Goal: Transaction & Acquisition: Purchase product/service

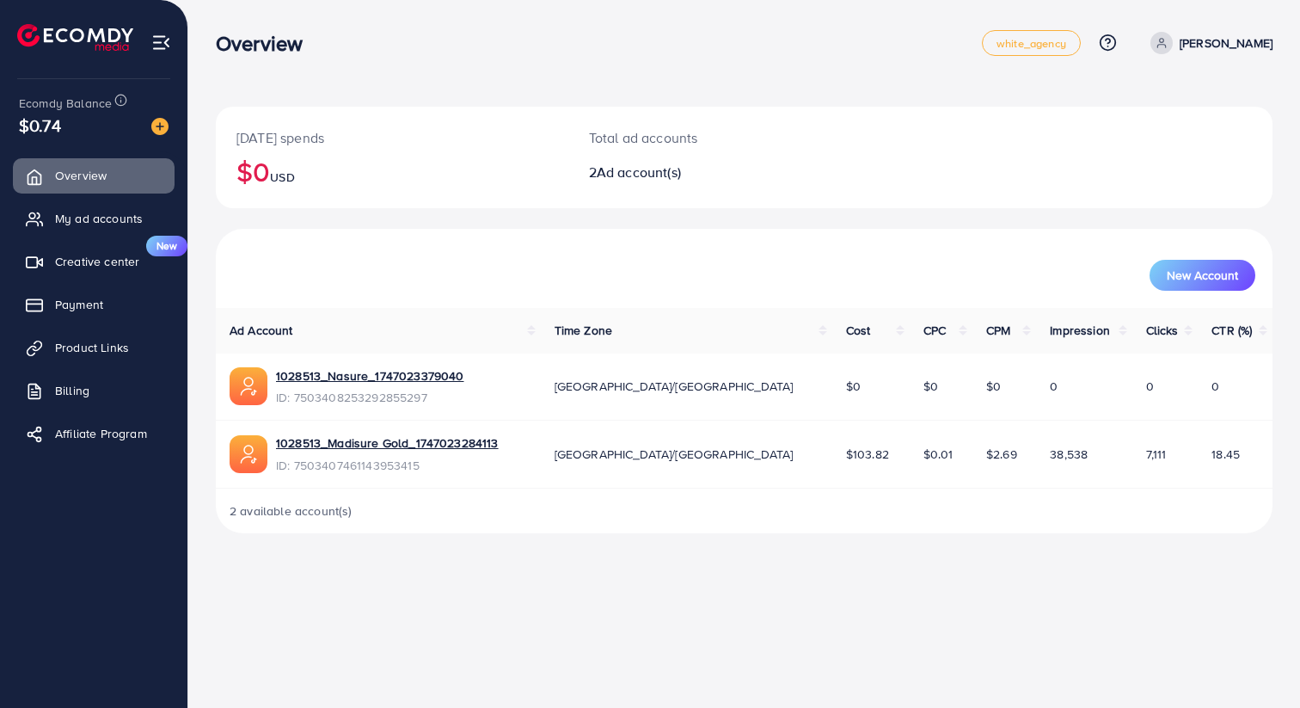
click at [590, 232] on div "New Account" at bounding box center [744, 268] width 1057 height 79
click at [260, 172] on h2 "$0 USD" at bounding box center [391, 171] width 311 height 33
click at [311, 181] on h2 "$0 USD" at bounding box center [391, 171] width 311 height 33
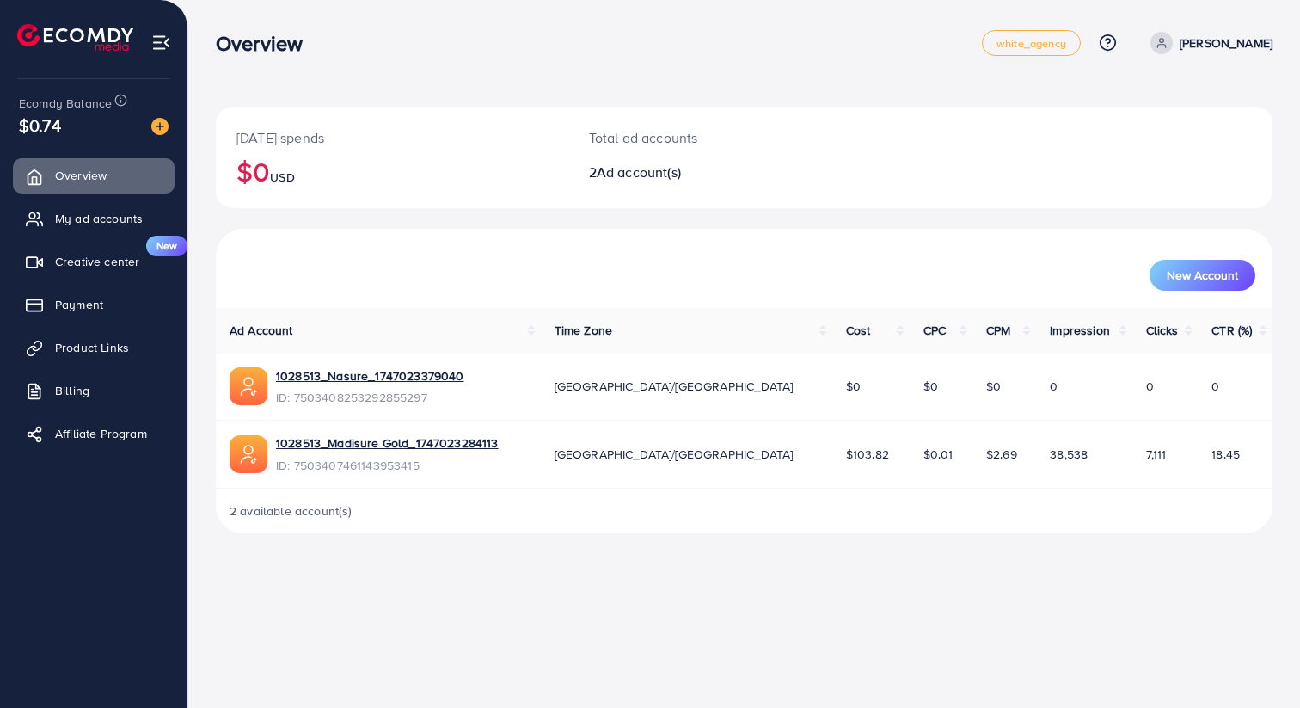
click at [370, 206] on div "Today's spends $0 USD" at bounding box center [392, 157] width 352 height 101
click at [77, 223] on span "My ad accounts" at bounding box center [103, 218] width 88 height 17
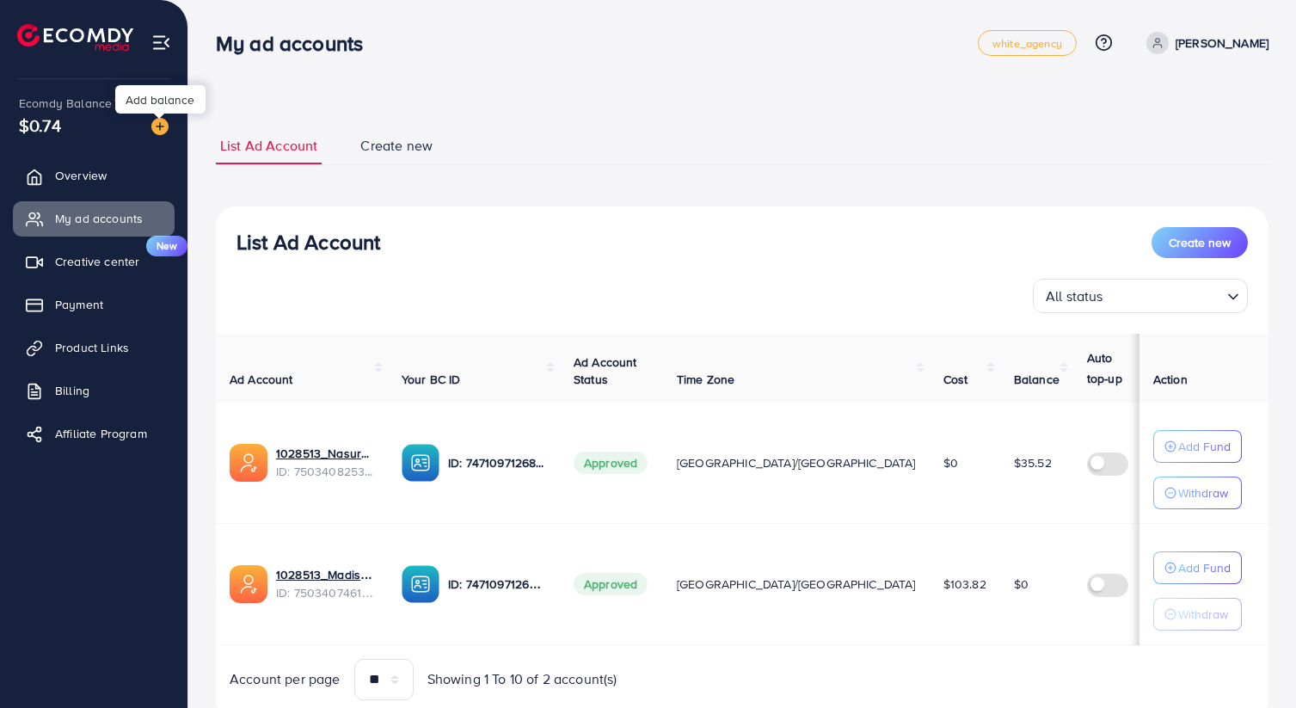
click at [162, 128] on img at bounding box center [159, 126] width 17 height 17
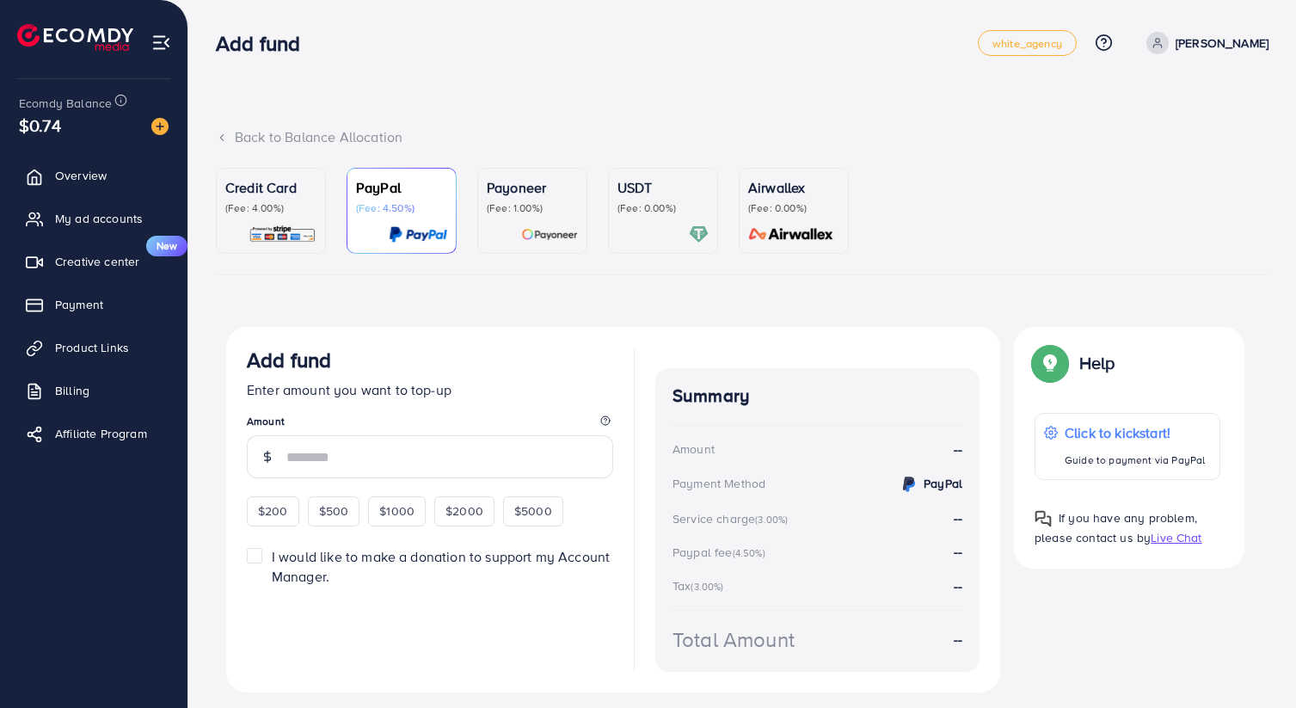
click at [636, 203] on p "(Fee: 0.00%)" at bounding box center [662, 208] width 91 height 14
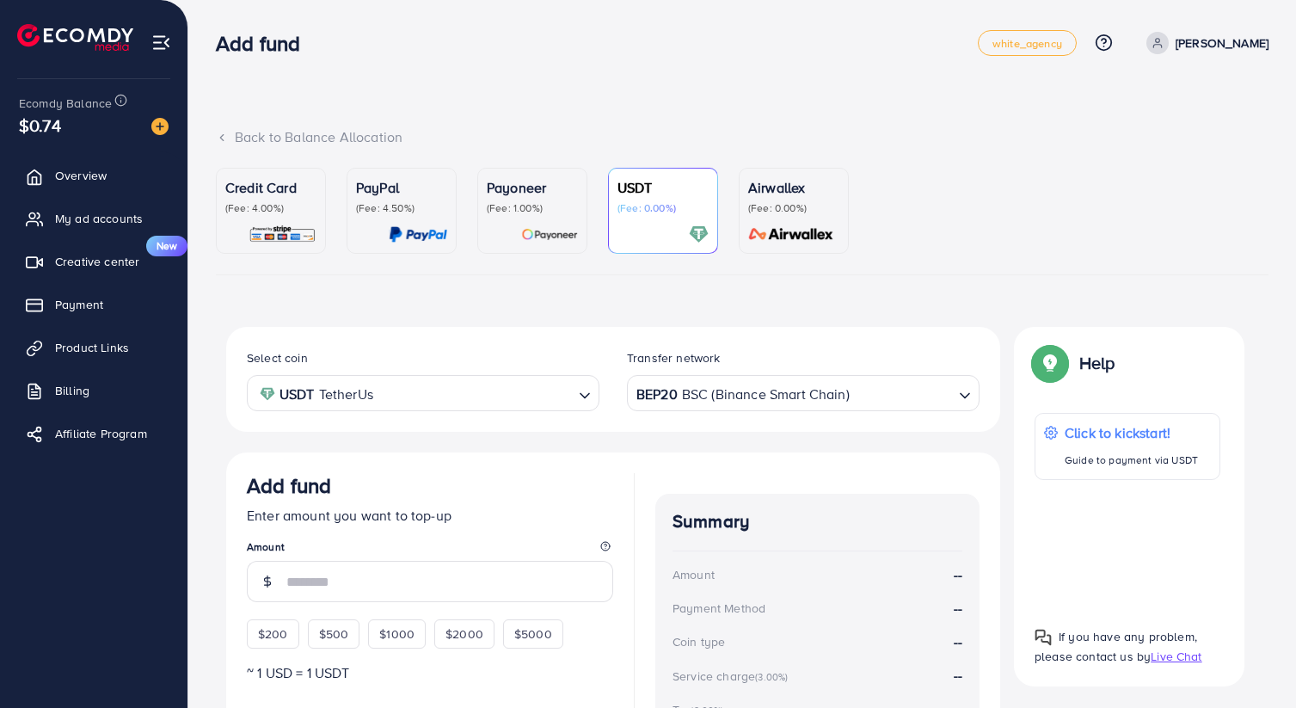
click at [497, 201] on p "(Fee: 1.00%)" at bounding box center [532, 208] width 91 height 14
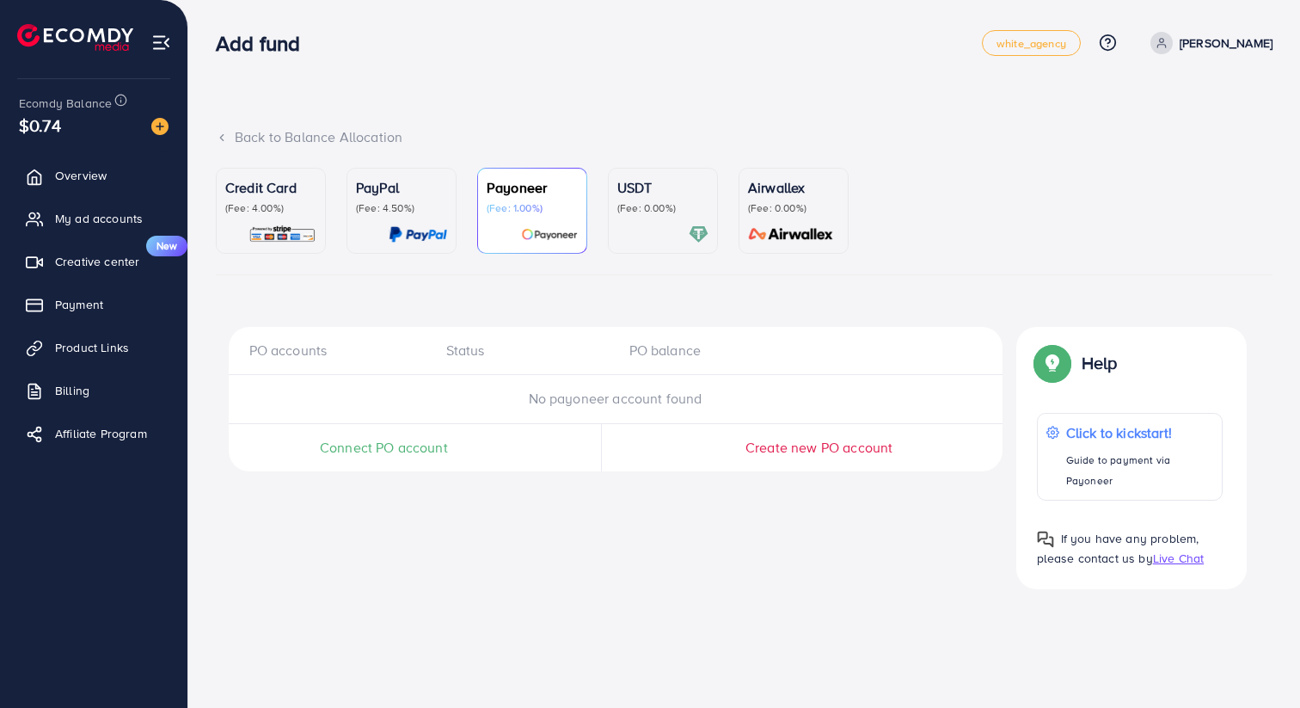
click at [444, 244] on img at bounding box center [418, 234] width 58 height 20
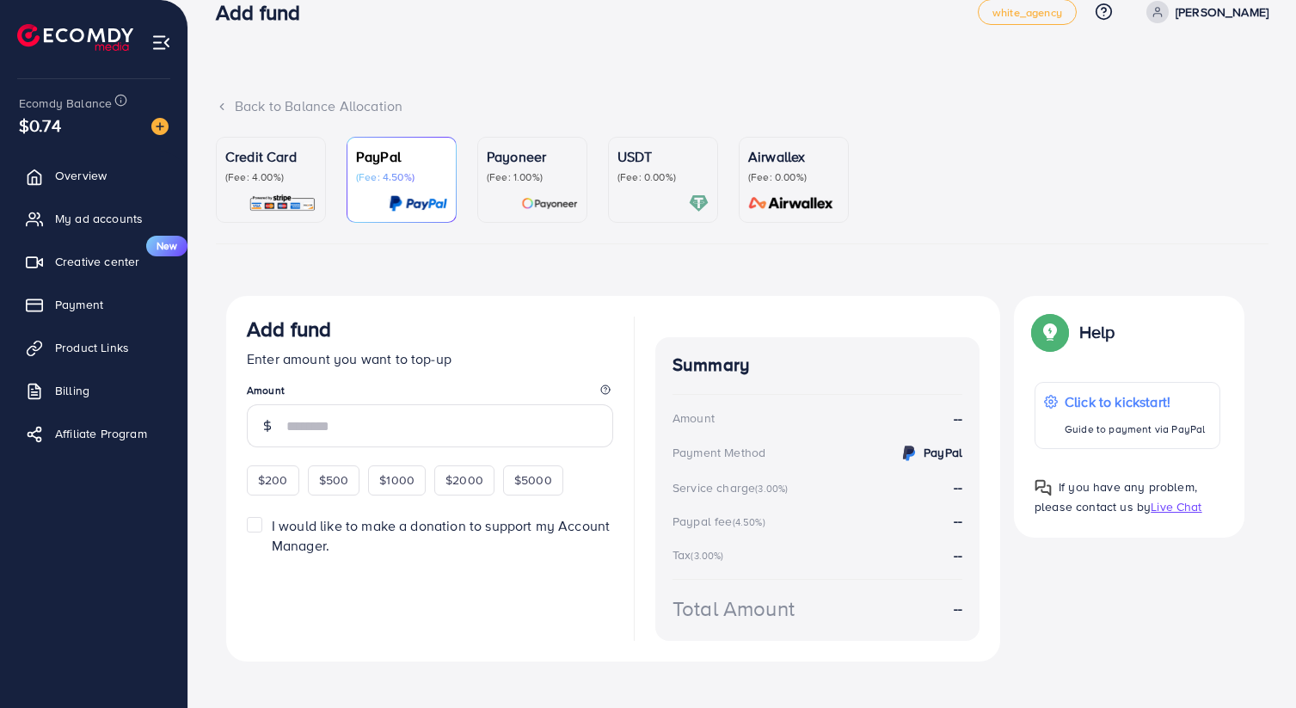
scroll to position [30, 0]
click at [677, 177] on p "(Fee: 0.00%)" at bounding box center [662, 178] width 91 height 14
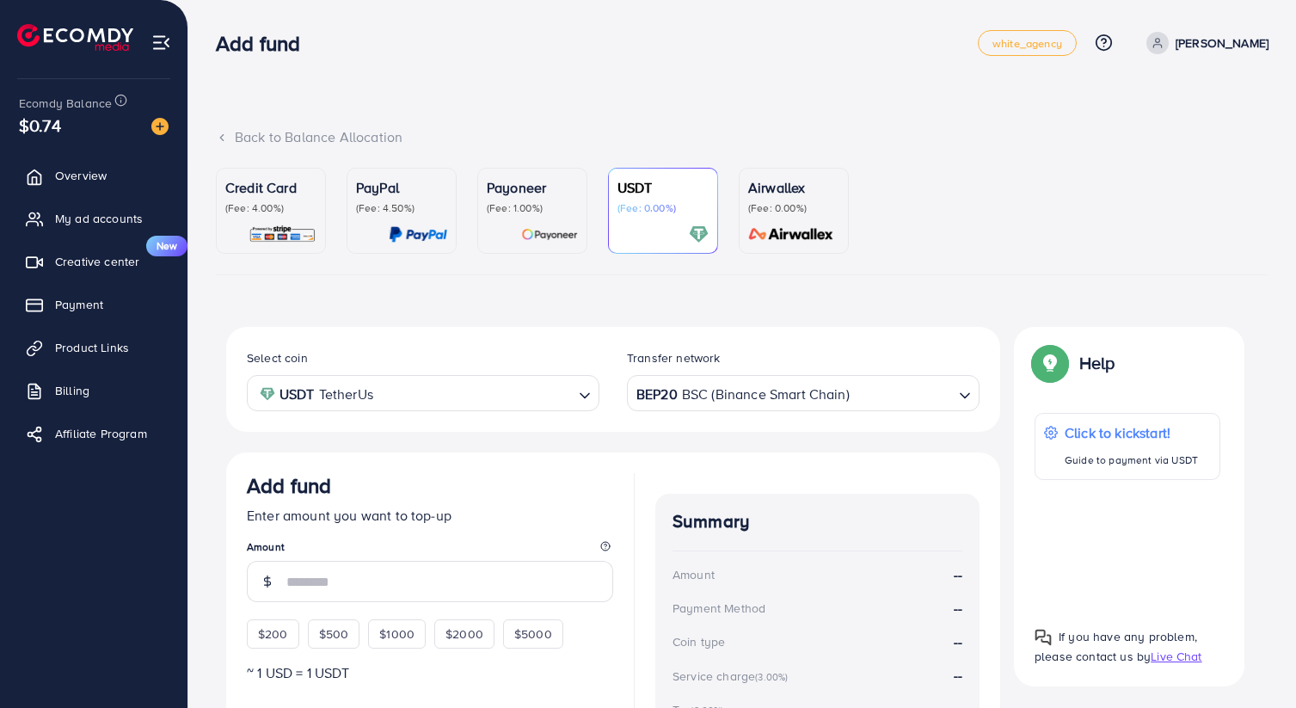
click at [277, 201] on p "(Fee: 4.00%)" at bounding box center [270, 208] width 91 height 14
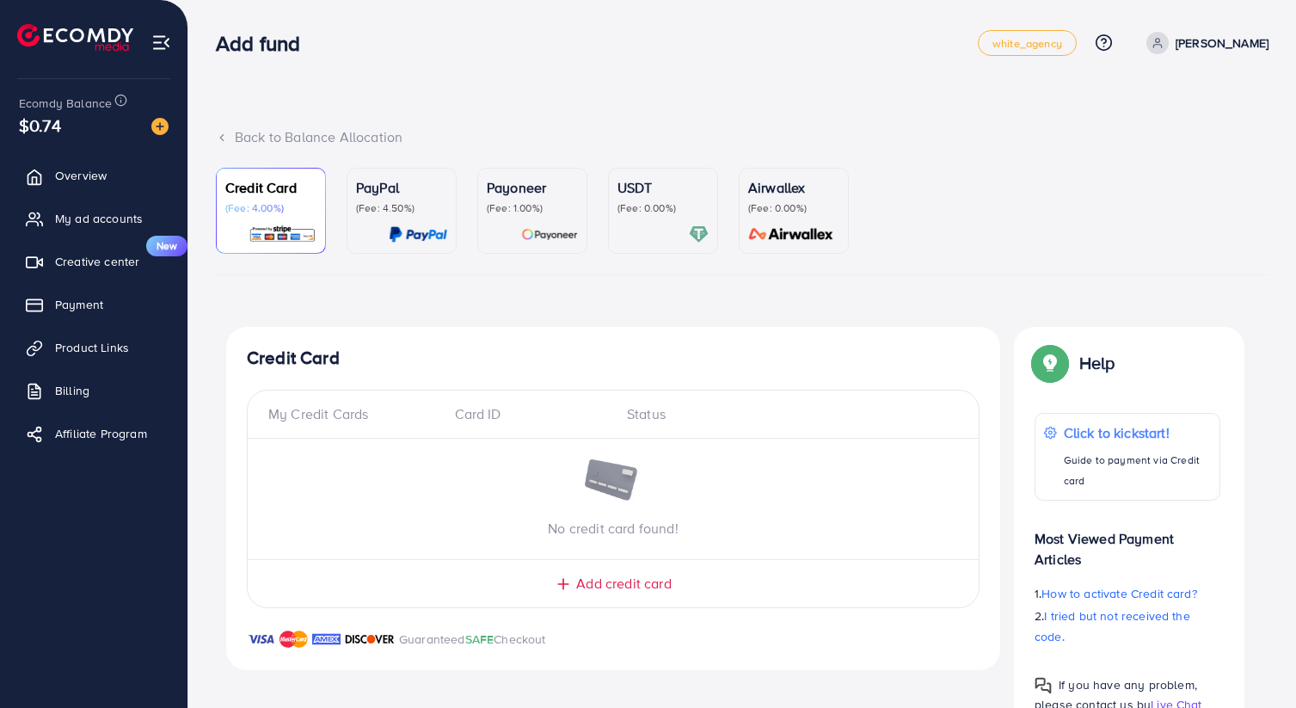
click at [419, 215] on p "(Fee: 4.50%)" at bounding box center [401, 208] width 91 height 14
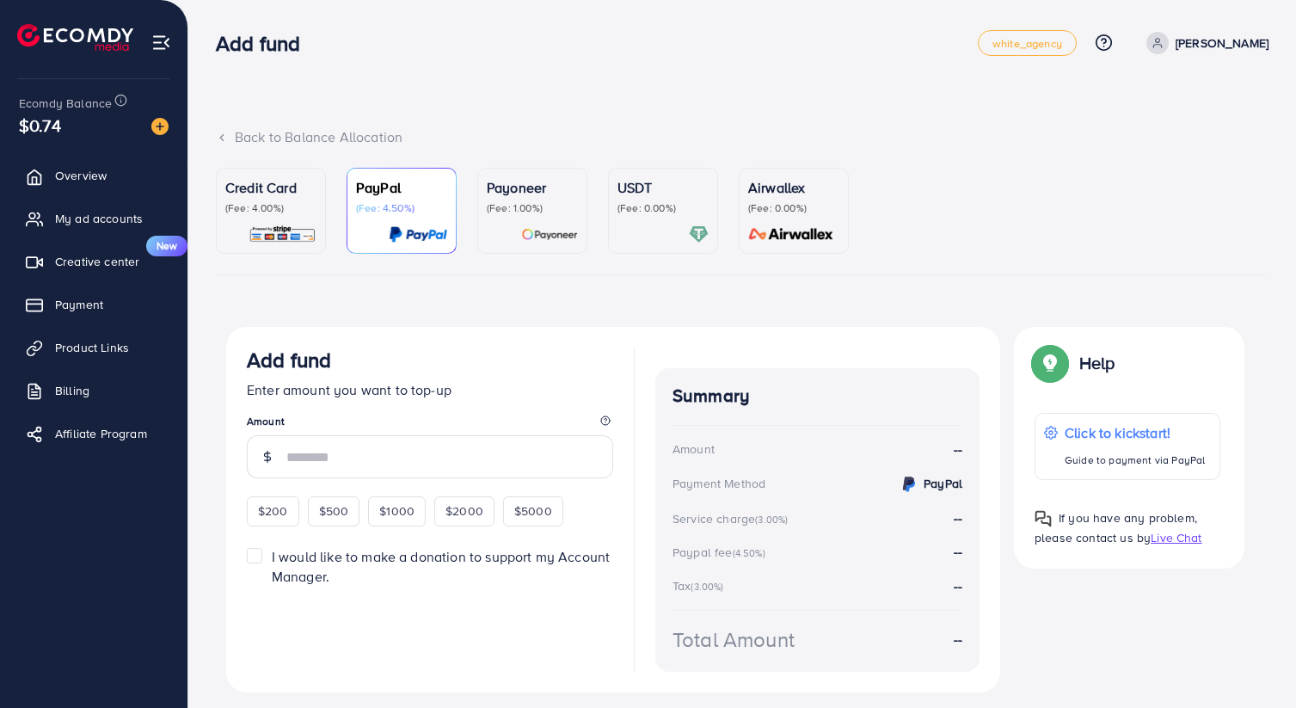
click at [510, 200] on div "Payoneer (Fee: 1.00%)" at bounding box center [532, 196] width 91 height 38
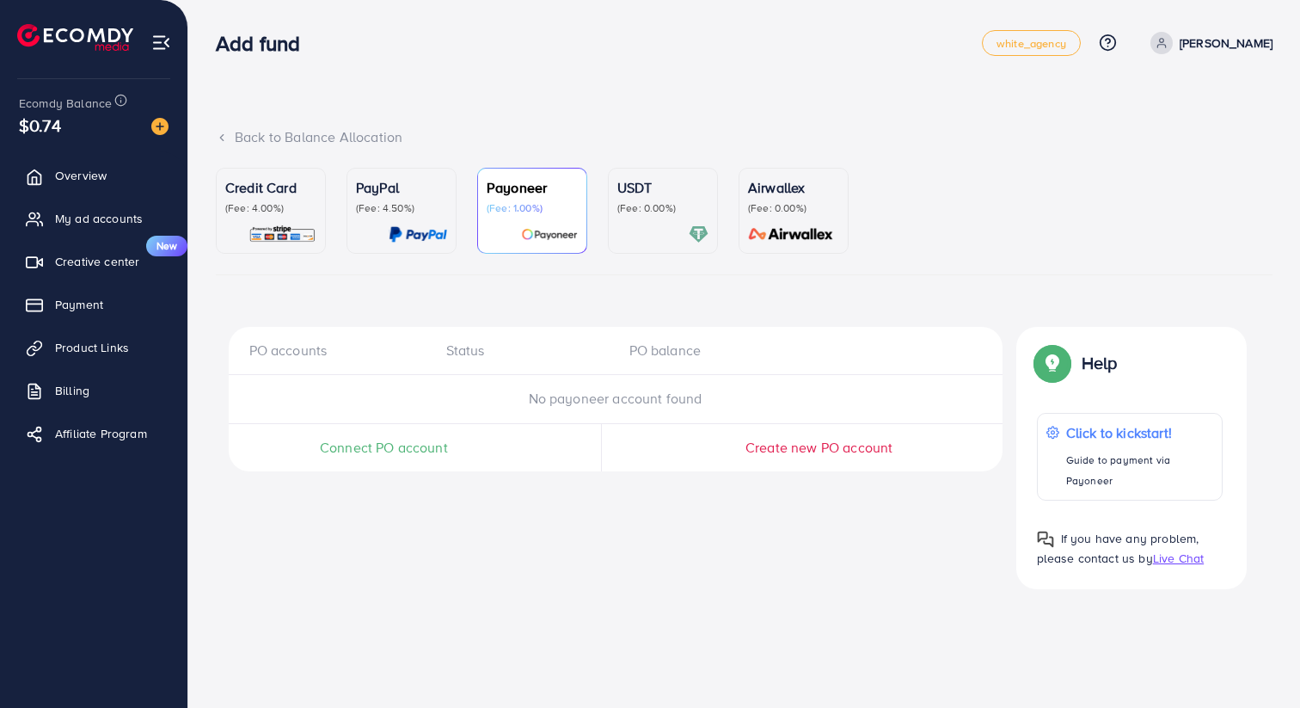
click at [720, 217] on ul "Credit Card (Fee: 4.00%) PayPal (Fee: 4.50%) Payoneer (Fee: 1.00%) USDT (Fee: 0…" at bounding box center [744, 221] width 1057 height 107
click at [768, 204] on p "(Fee: 0.00%)" at bounding box center [793, 208] width 91 height 14
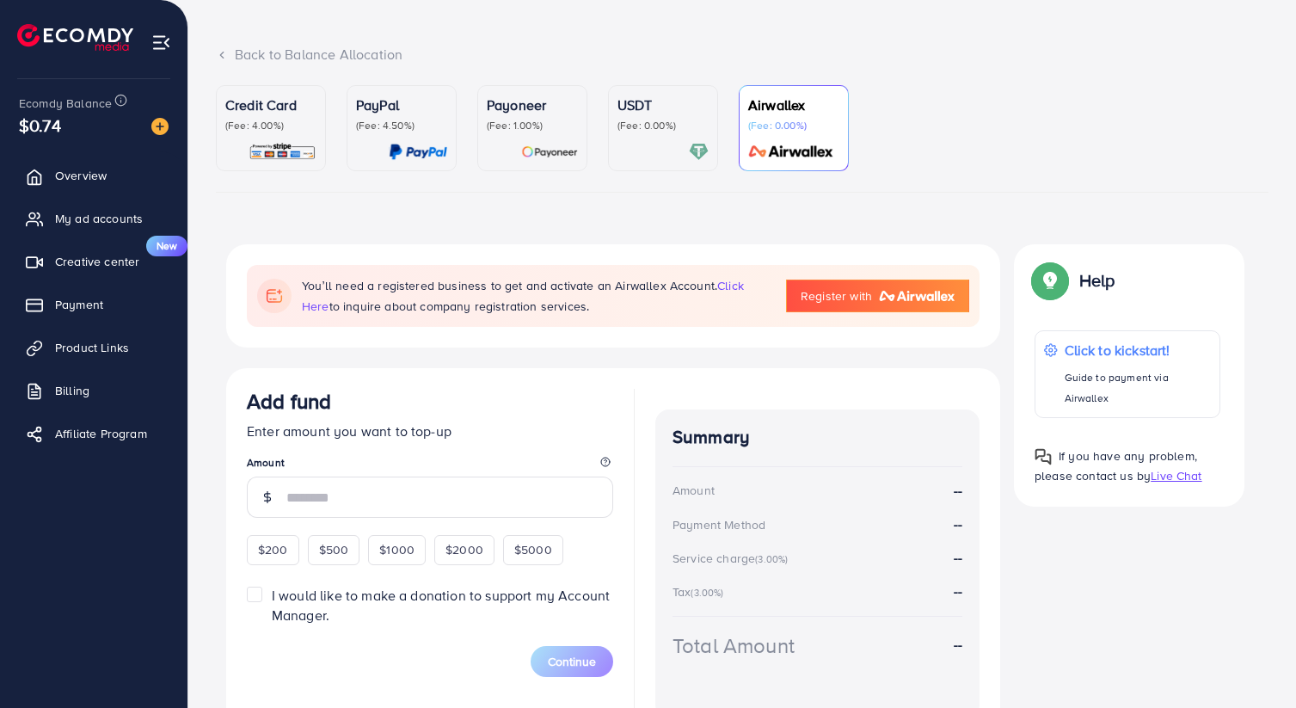
scroll to position [64, 0]
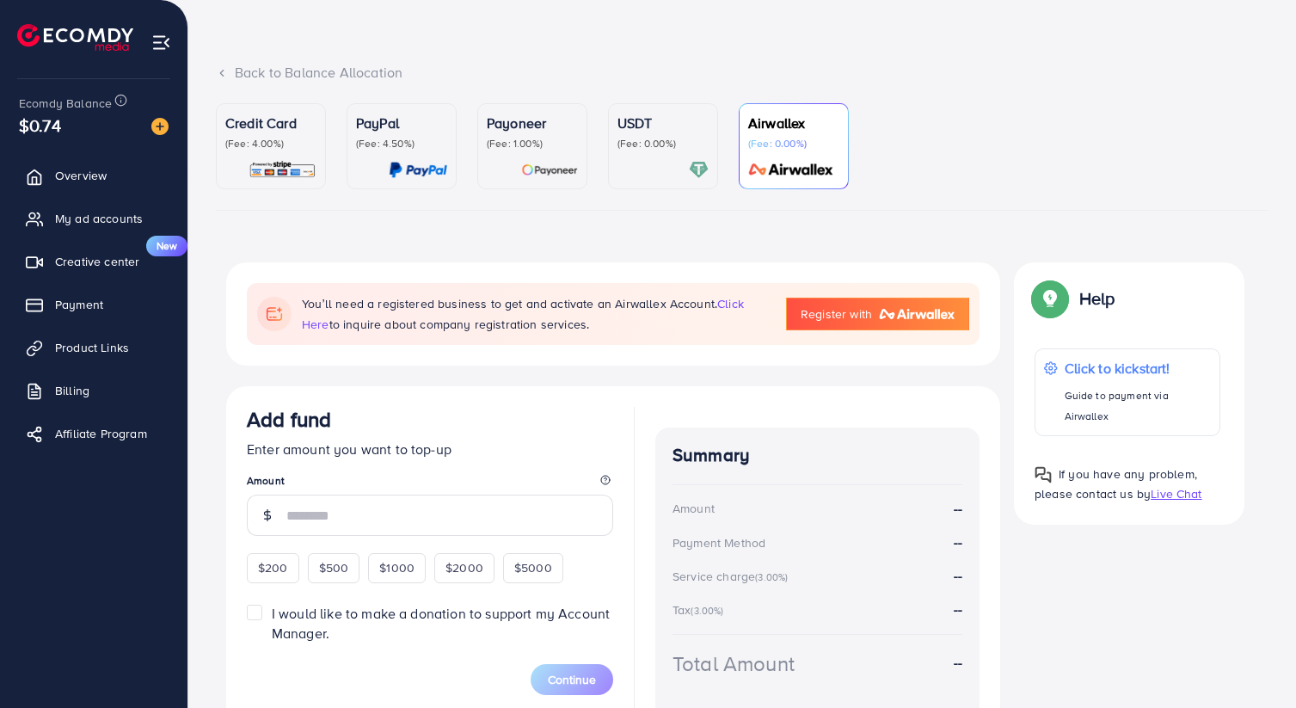
click at [633, 119] on p "USDT" at bounding box center [662, 123] width 91 height 21
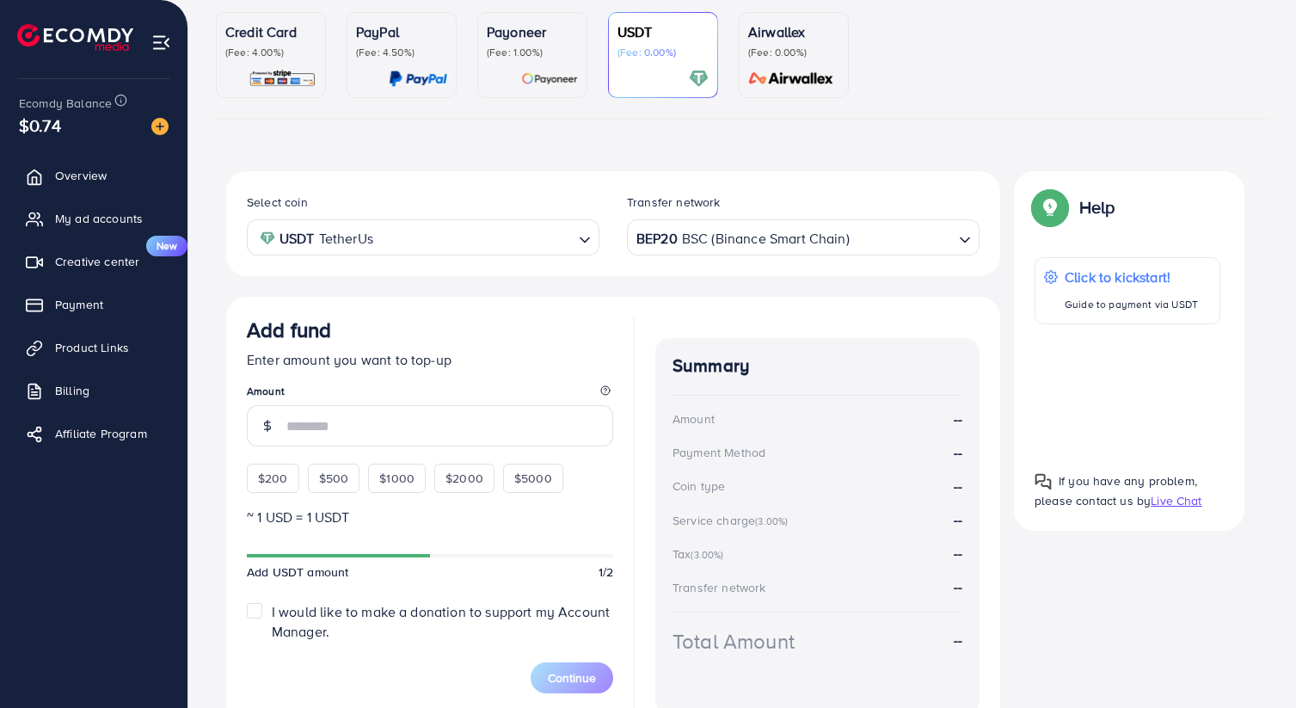
scroll to position [194, 0]
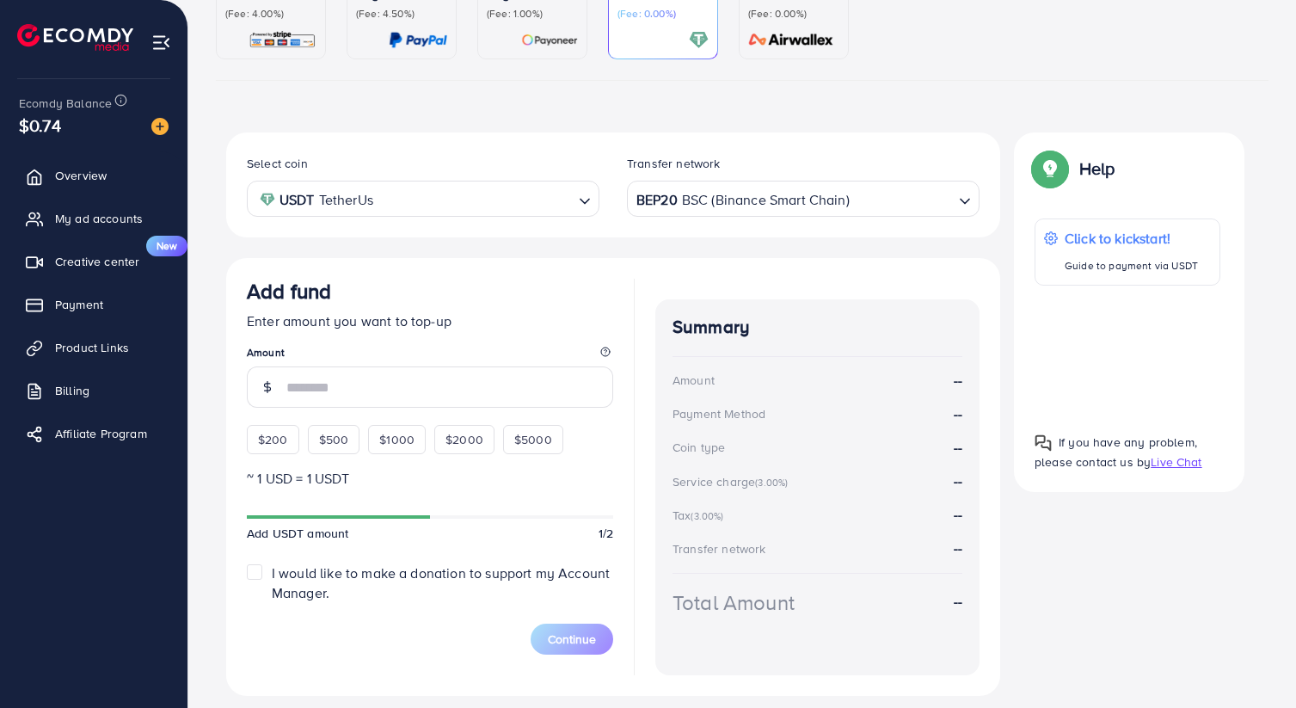
click at [468, 211] on input "Search for option" at bounding box center [474, 199] width 193 height 27
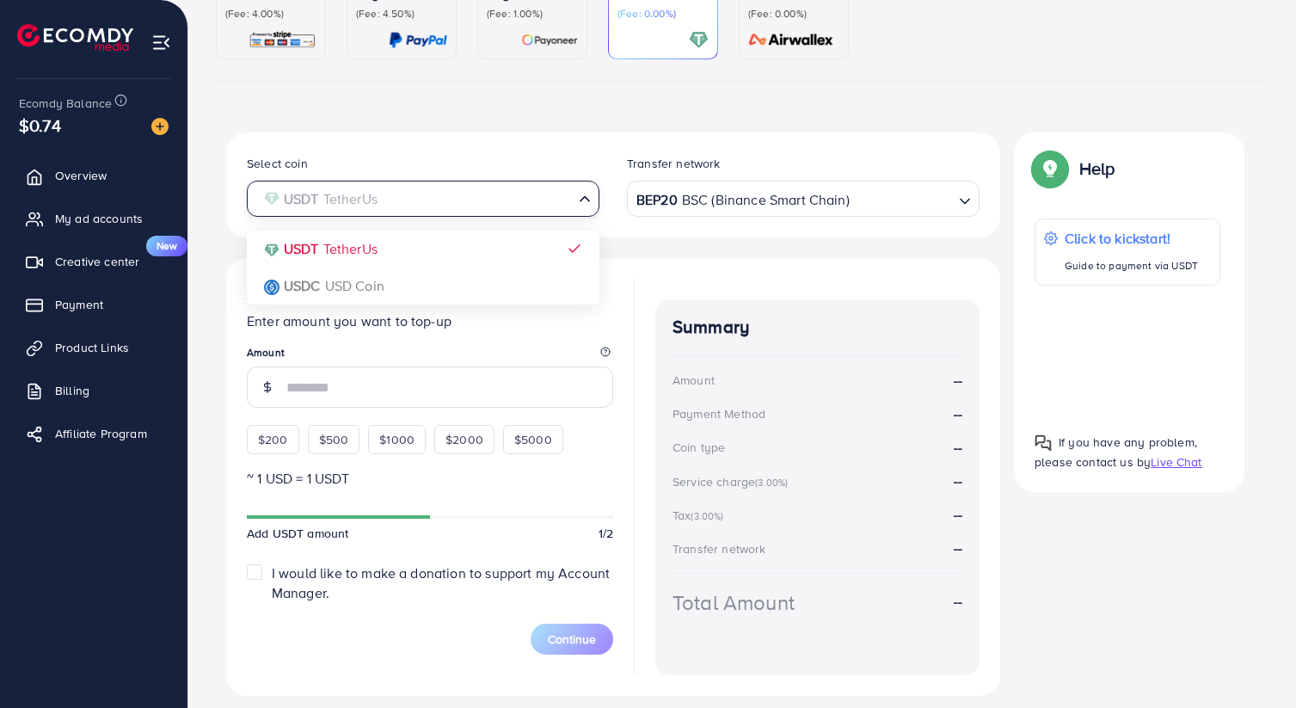
click at [432, 255] on div "Select coin USDT TetherUs Loading... USDT TetherUs USDC USD Coin Transfer netwo…" at bounding box center [613, 413] width 774 height 563
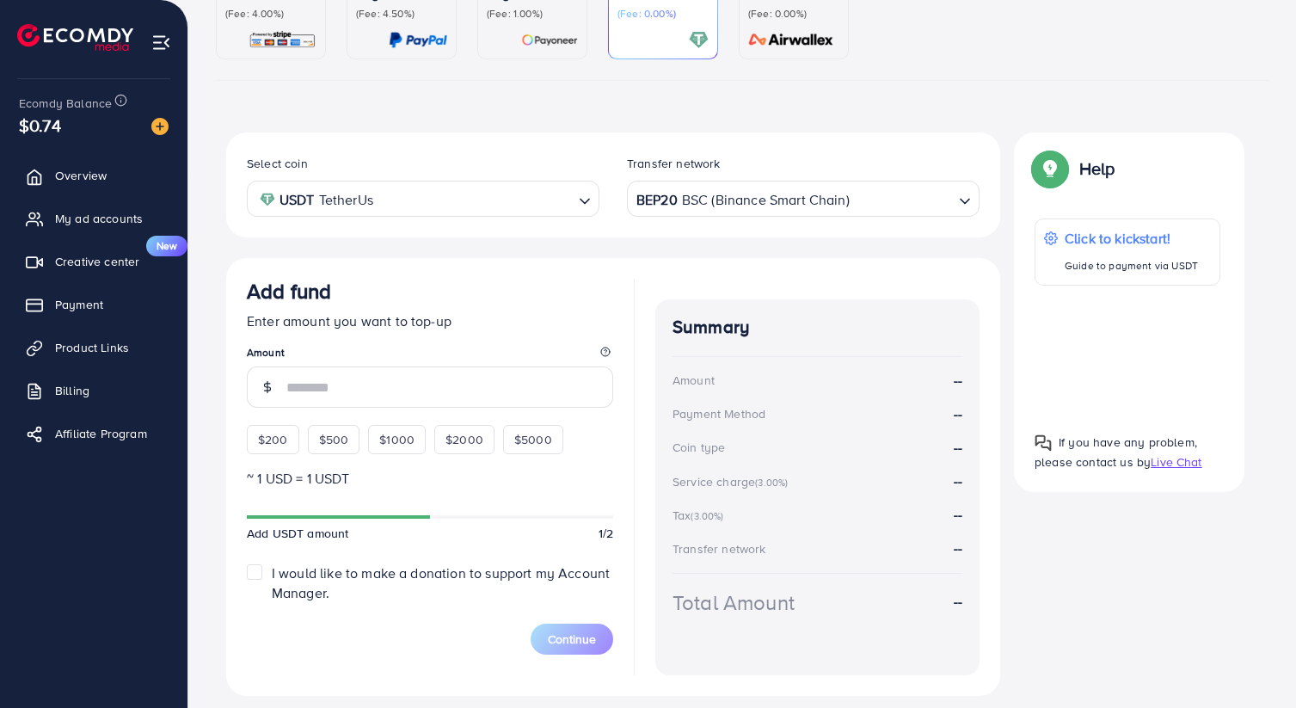
click at [748, 205] on div "BEP20 BSC (Binance Smart Chain)" at bounding box center [793, 197] width 321 height 30
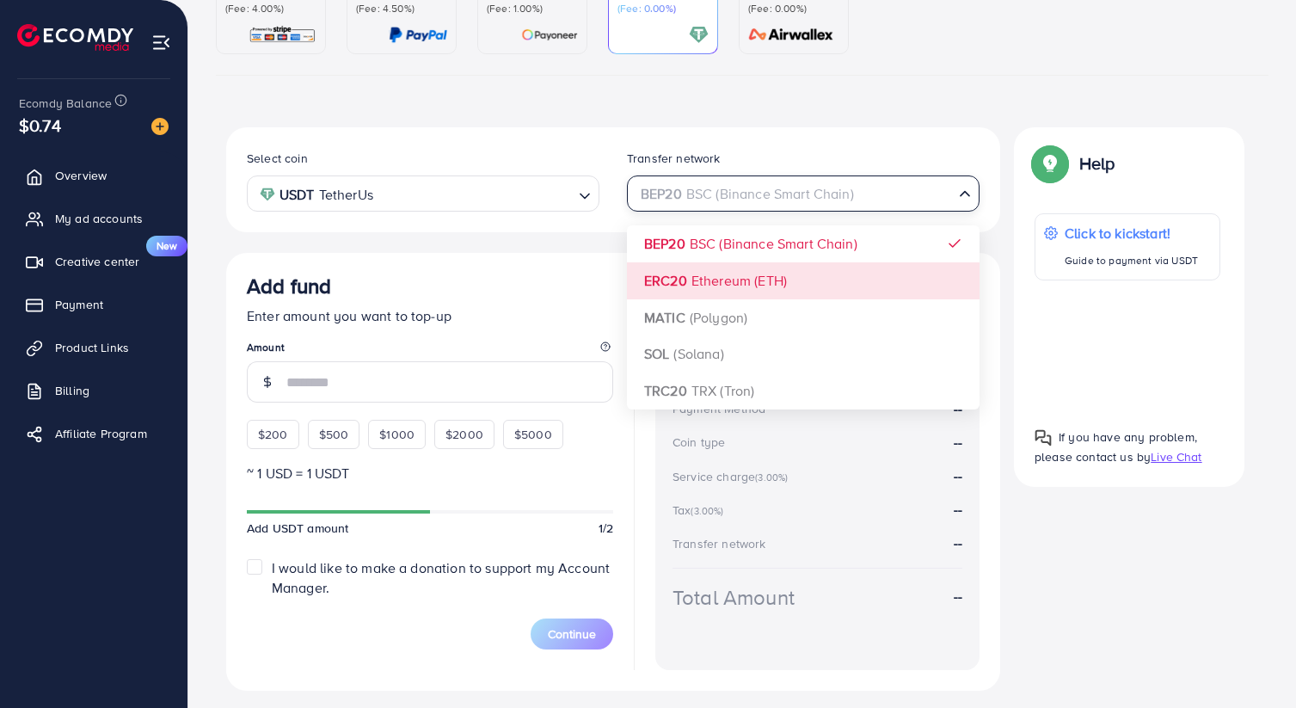
scroll to position [198, 0]
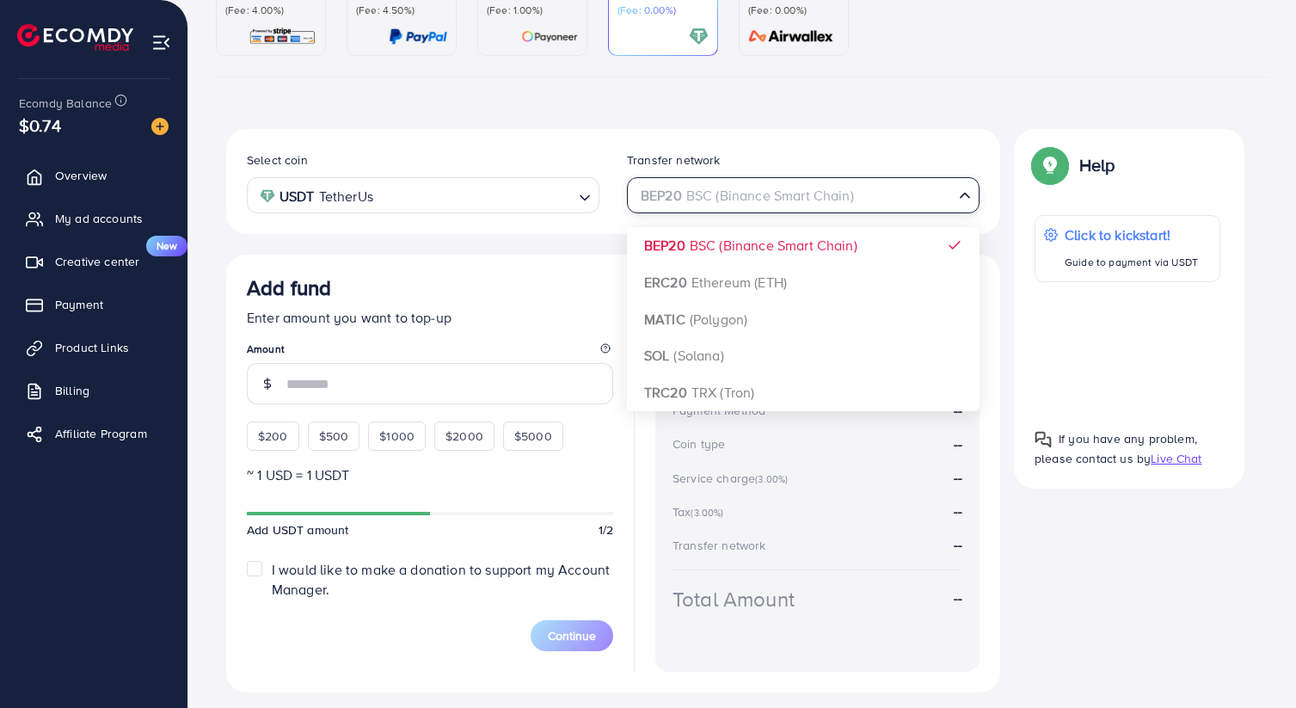
click at [724, 253] on div "Select coin USDT TetherUs Loading... Transfer network BEP20 BSC (Binance Smart …" at bounding box center [613, 410] width 774 height 563
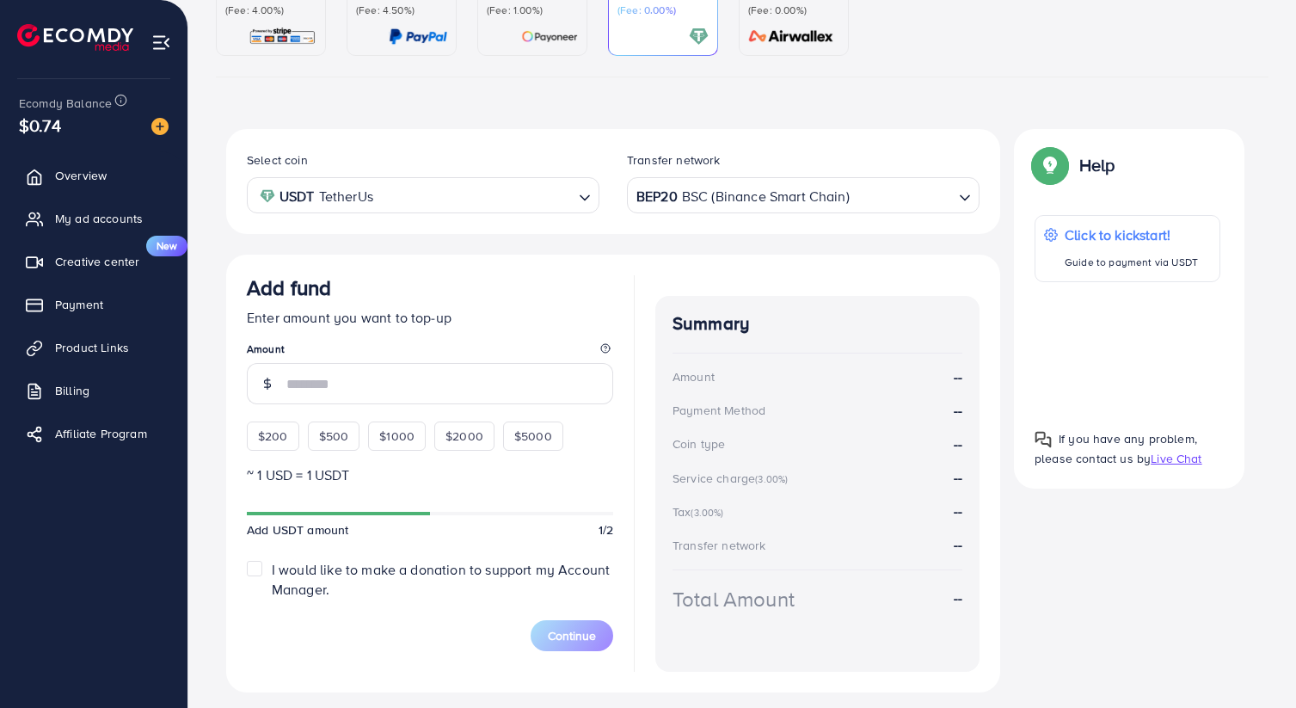
click at [563, 235] on div "Select coin USDT TetherUs Loading... Transfer network BEP20 BSC (Binance Smart …" at bounding box center [613, 410] width 774 height 563
click at [394, 390] on input "number" at bounding box center [449, 383] width 327 height 41
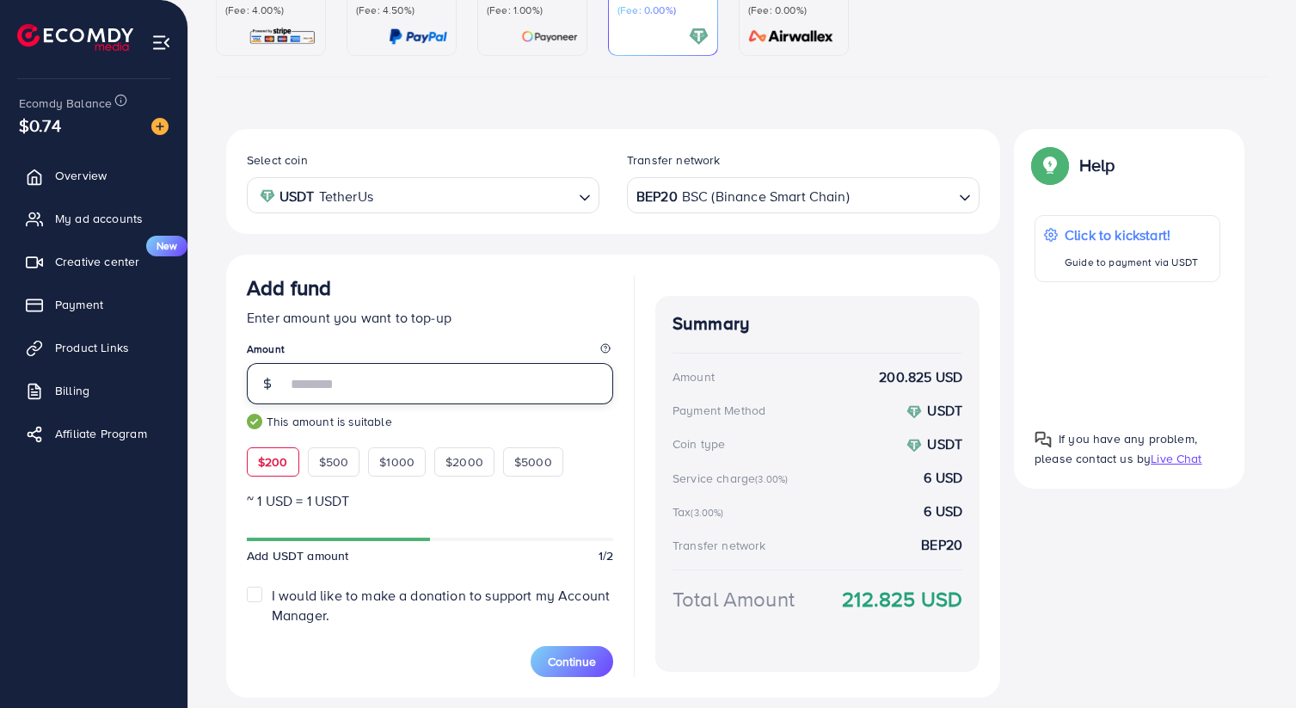
type input "***"
click at [214, 474] on div "Credit Card (Fee: 4.00%) PayPal (Fee: 4.50%) Payoneer (Fee: 1.00%) USDT (Fee: 0…" at bounding box center [742, 351] width 1080 height 762
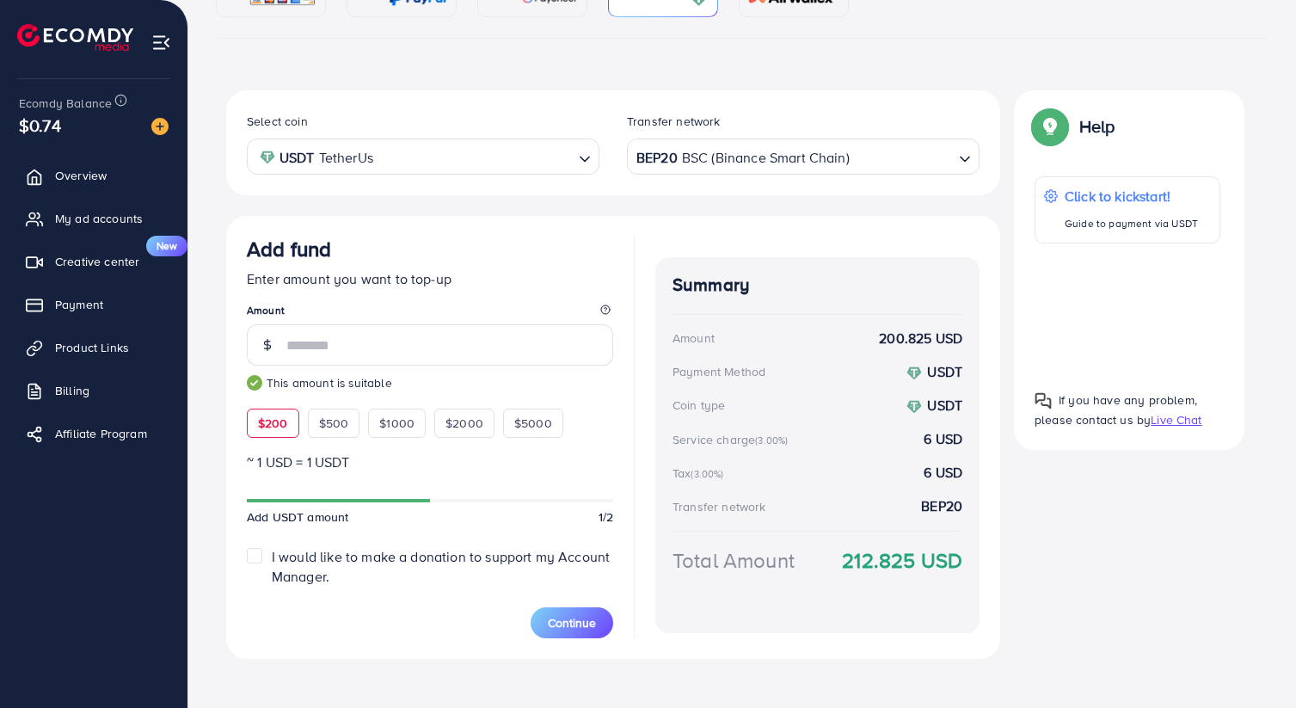
scroll to position [249, 0]
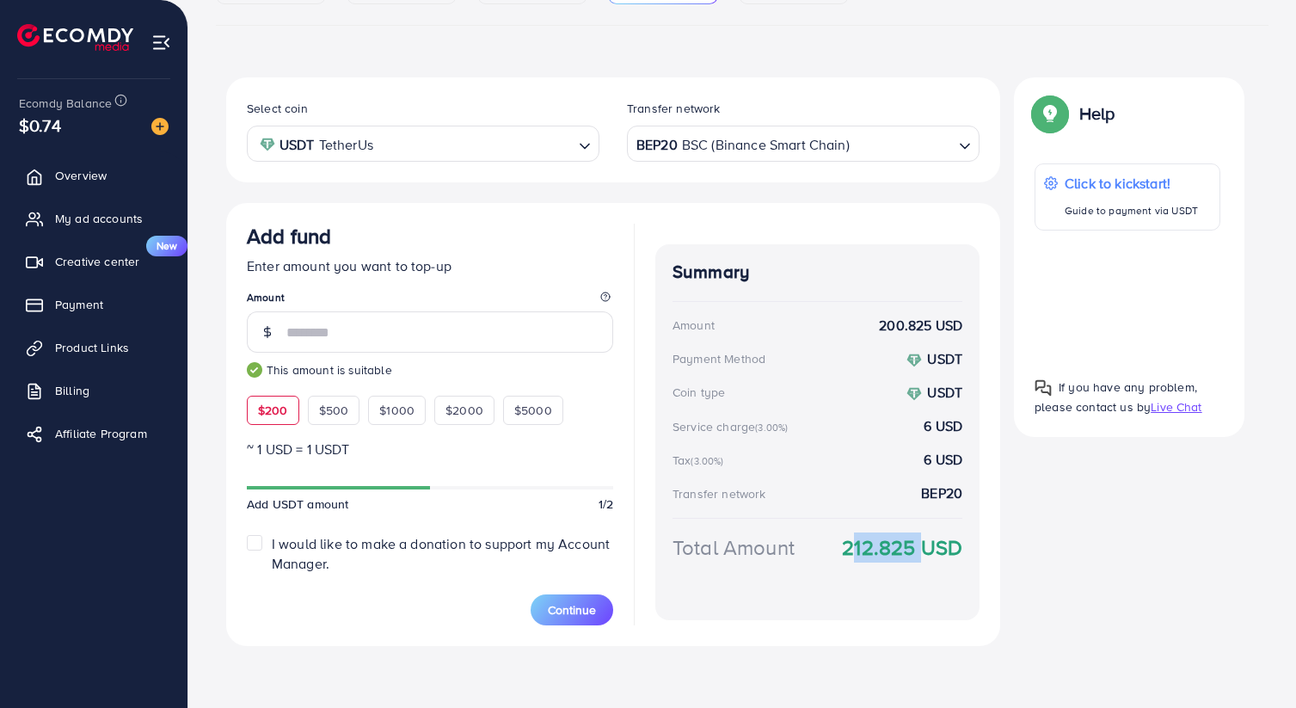
drag, startPoint x: 843, startPoint y: 539, endPoint x: 912, endPoint y: 542, distance: 69.7
click at [912, 542] on strong "212.825 USD" at bounding box center [902, 547] width 120 height 30
copy strong "212.825"
click at [156, 129] on img at bounding box center [159, 126] width 17 height 17
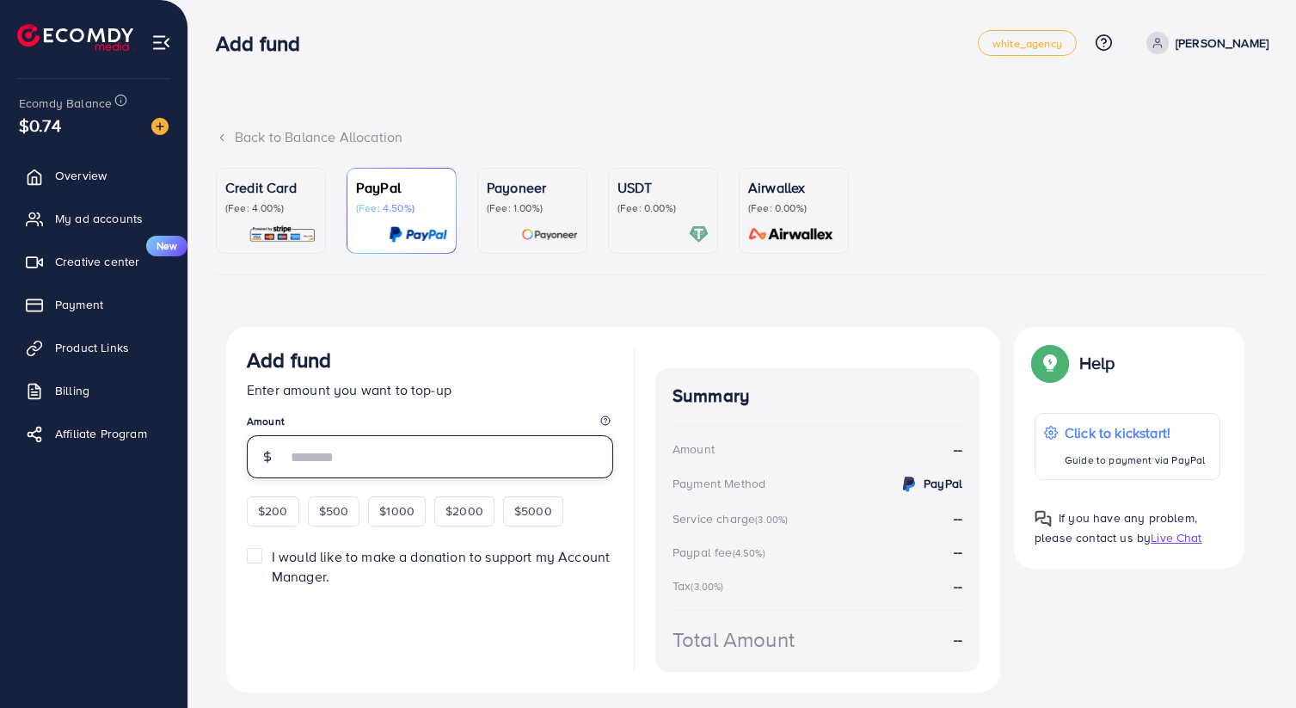
click at [404, 443] on input "number" at bounding box center [449, 456] width 327 height 43
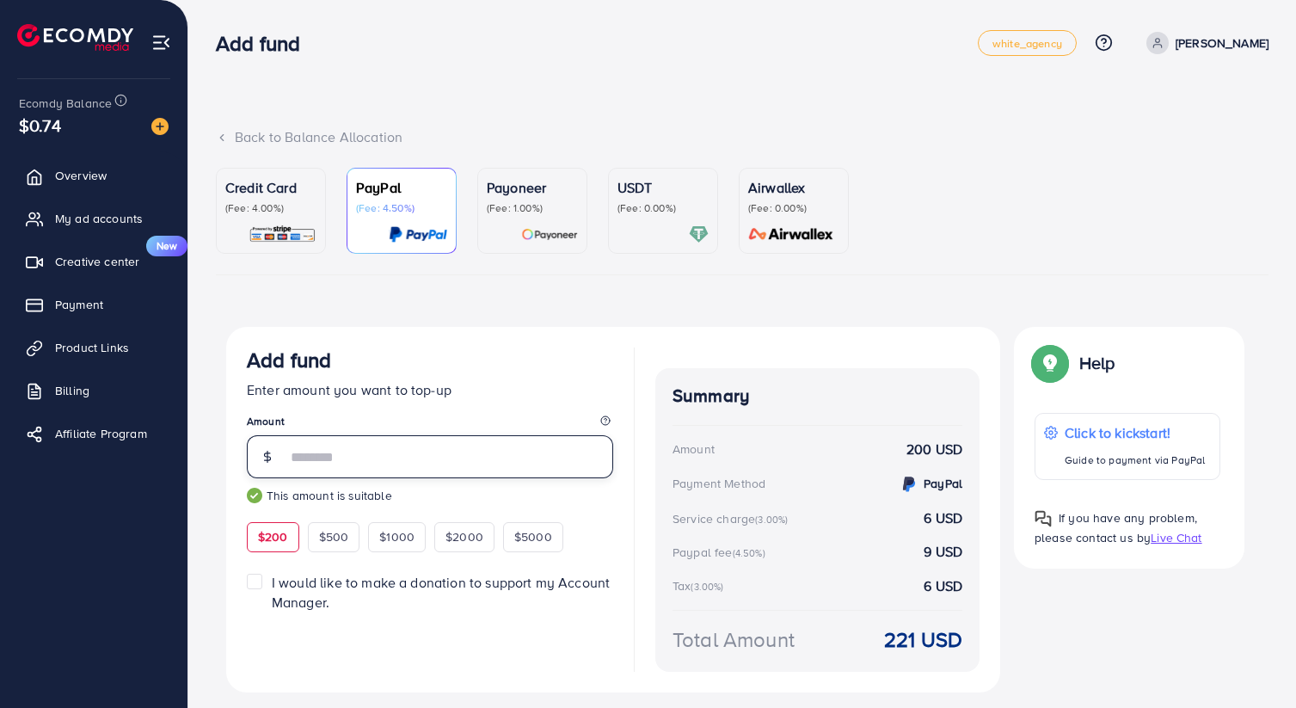
type input "***"
click at [548, 303] on div "Credit Card (Fee: 4.00%) PayPal (Fee: 4.50%) Payoneer (Fee: 1.00%) USDT (Fee: 0…" at bounding box center [742, 447] width 1052 height 558
click at [650, 223] on div "USDT (Fee: 0.00%)" at bounding box center [662, 210] width 91 height 67
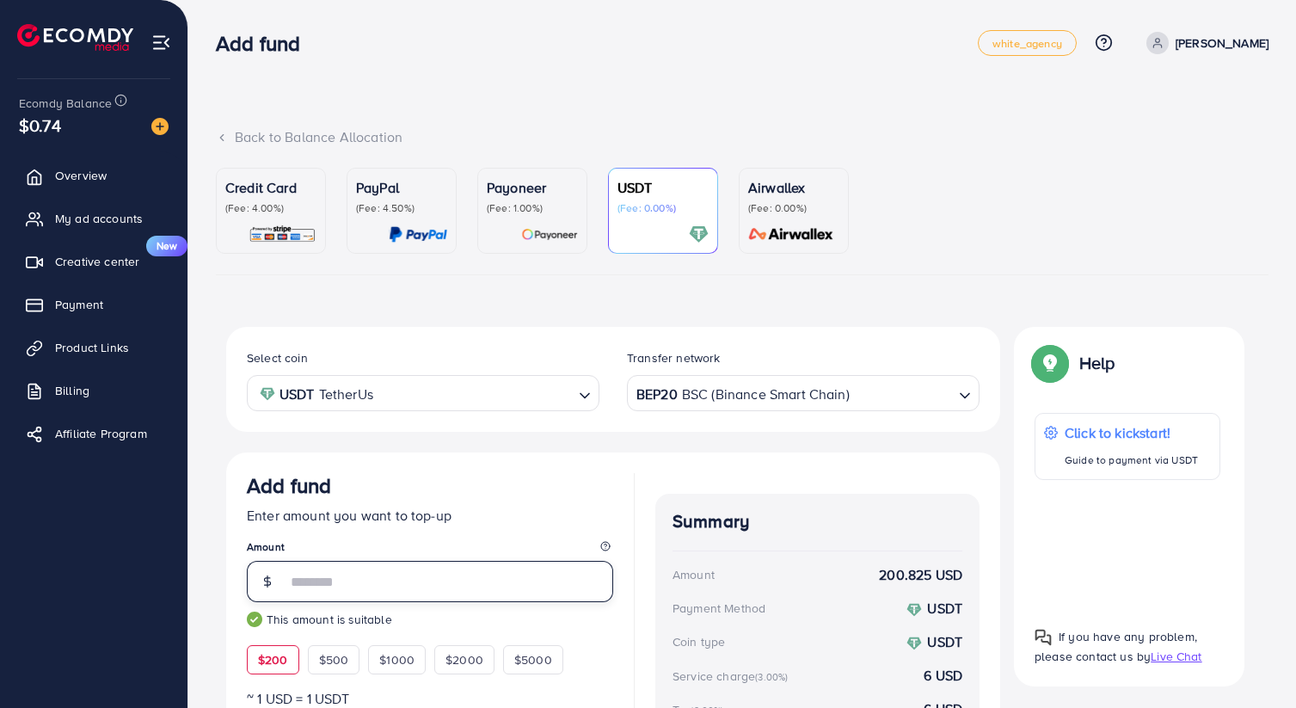
click at [340, 569] on input "***" at bounding box center [449, 581] width 327 height 41
click at [585, 245] on link "Payoneer (Fee: 1.00%)" at bounding box center [532, 211] width 110 height 86
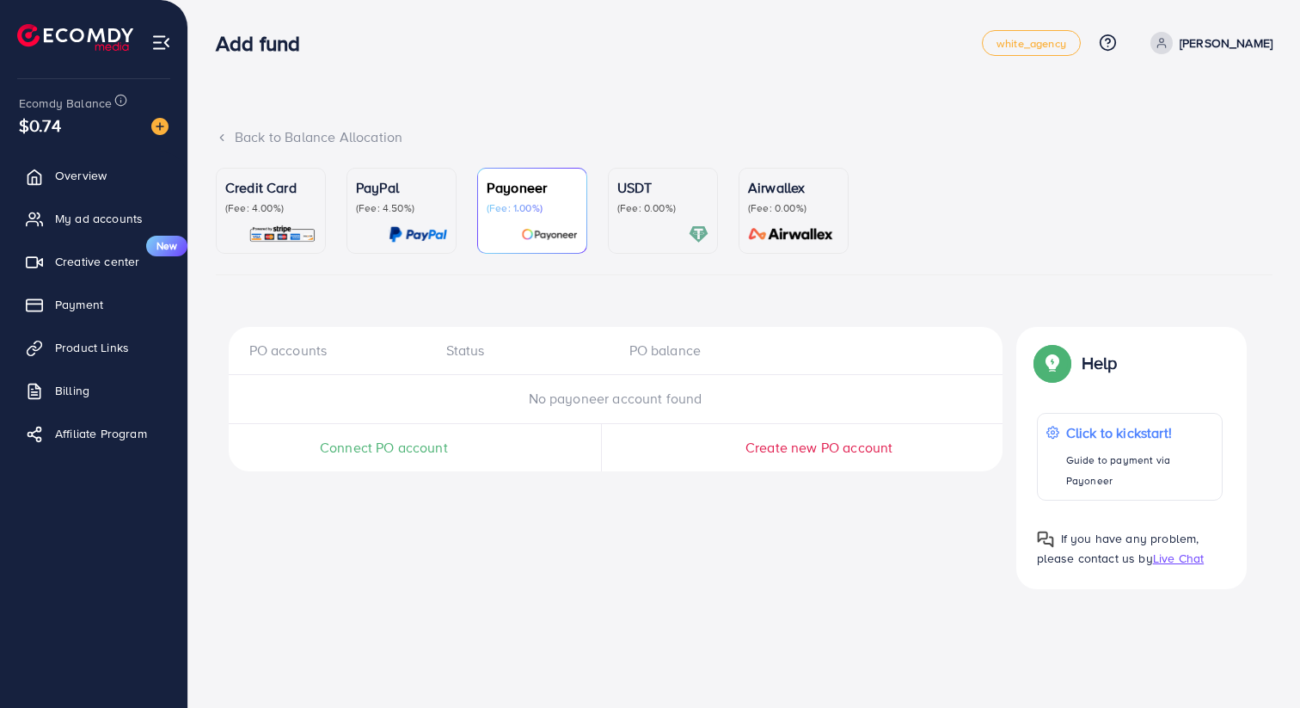
click at [646, 233] on div at bounding box center [662, 234] width 91 height 20
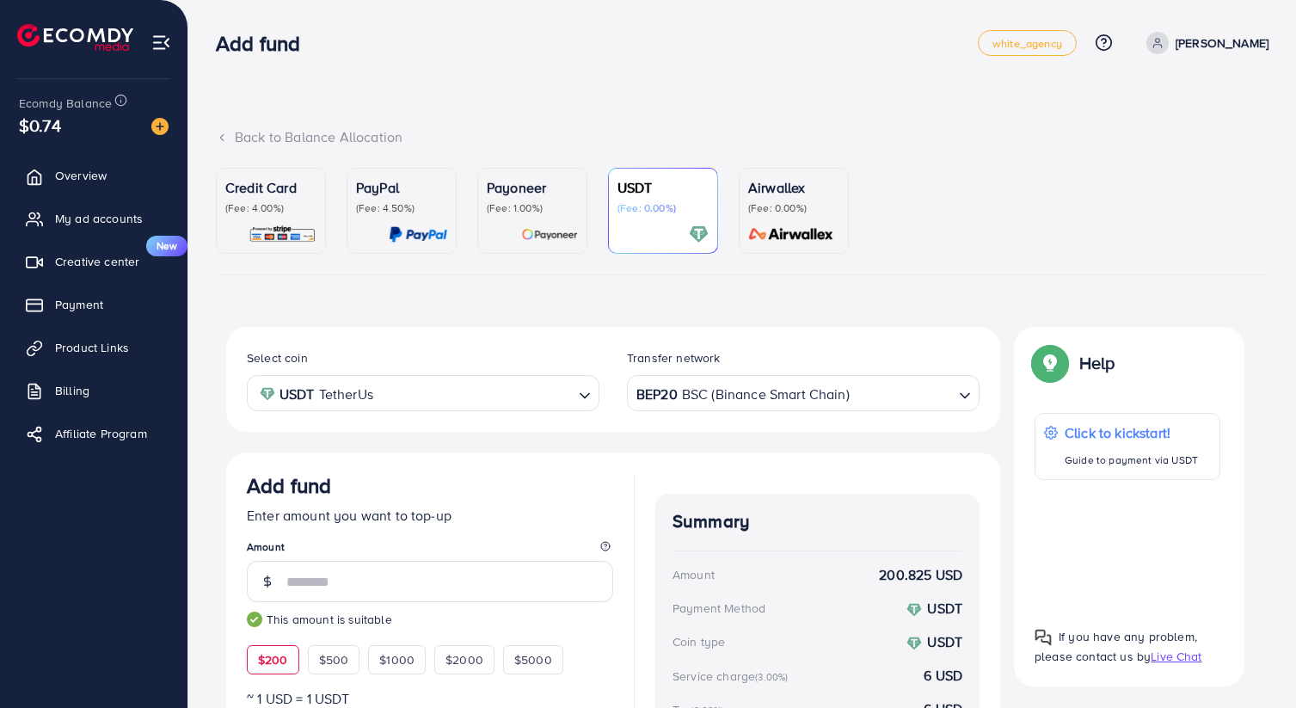
click at [535, 287] on div "Credit Card (Fee: 4.00%) PayPal (Fee: 4.50%) Payoneer (Fee: 1.00%) USDT (Fee: 0…" at bounding box center [742, 538] width 1052 height 741
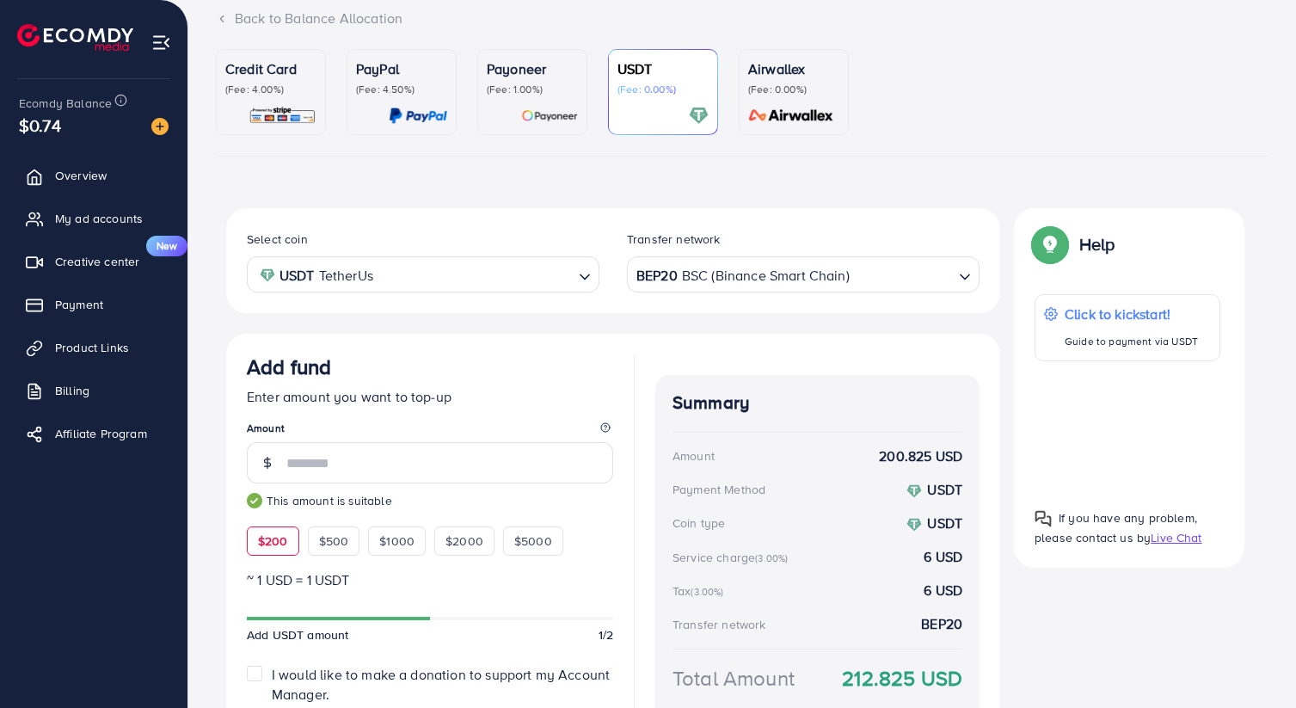
scroll to position [249, 0]
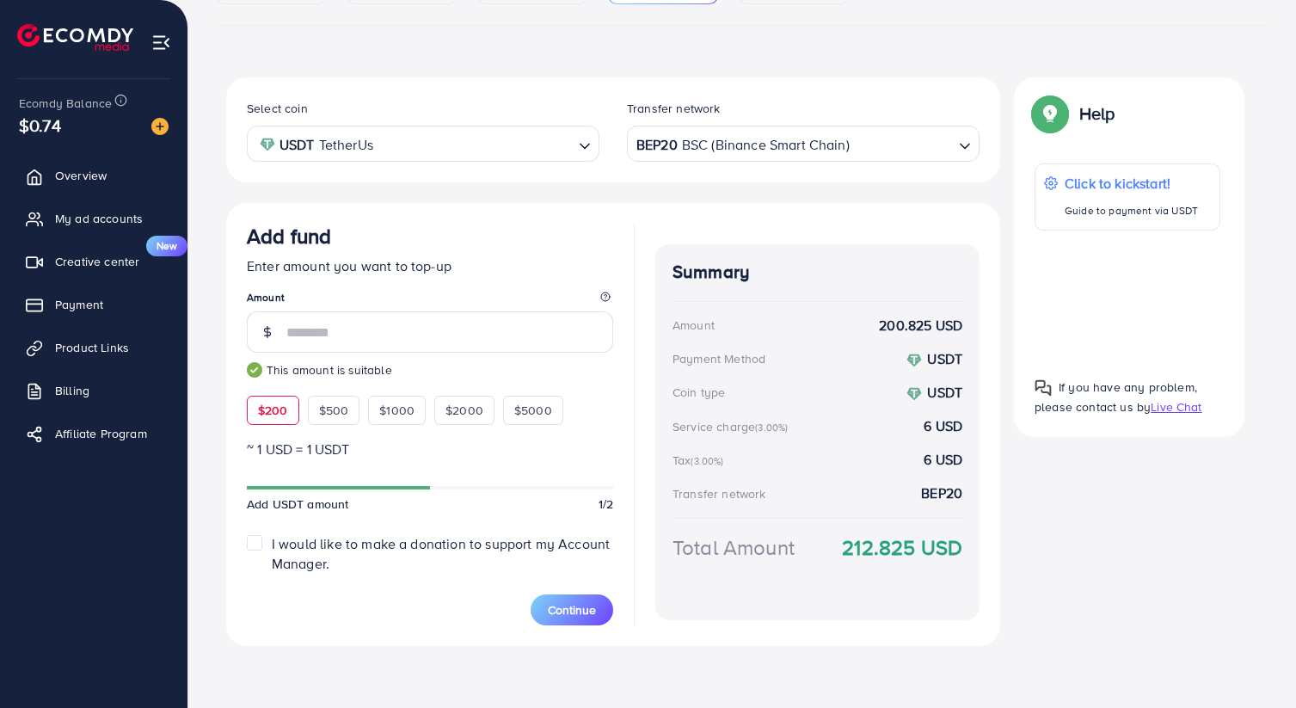
click at [684, 646] on div "Select coin USDT TetherUs Loading... Transfer network BEP20 BSC (Binance Smart …" at bounding box center [742, 368] width 1032 height 582
click at [588, 615] on span "Continue" at bounding box center [572, 609] width 48 height 17
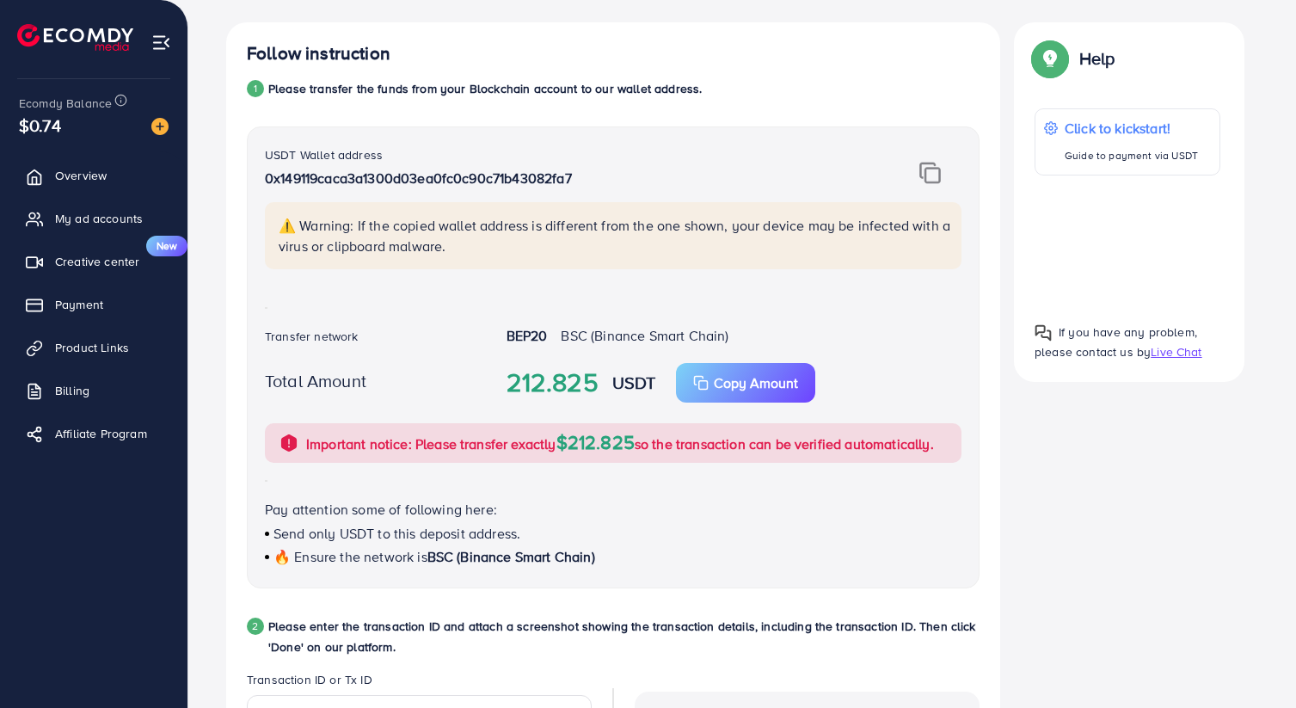
scroll to position [278, 0]
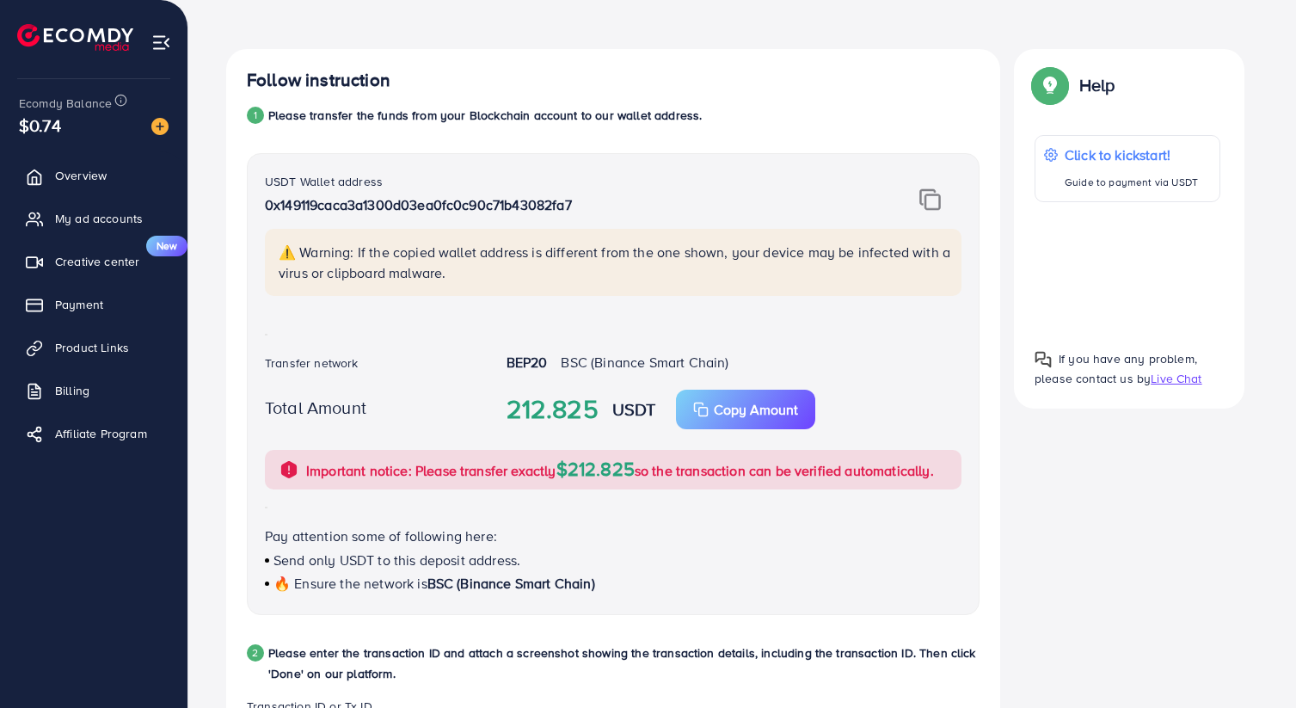
click at [927, 212] on div "USDT Wallet address 0x149119caca3a1300d03ea0fc0c90c71b43082fa7 ⚠️ Warning: If t…" at bounding box center [613, 243] width 724 height 145
click at [927, 203] on img at bounding box center [929, 199] width 21 height 22
click at [775, 399] on p "Copy Amount" at bounding box center [756, 409] width 84 height 21
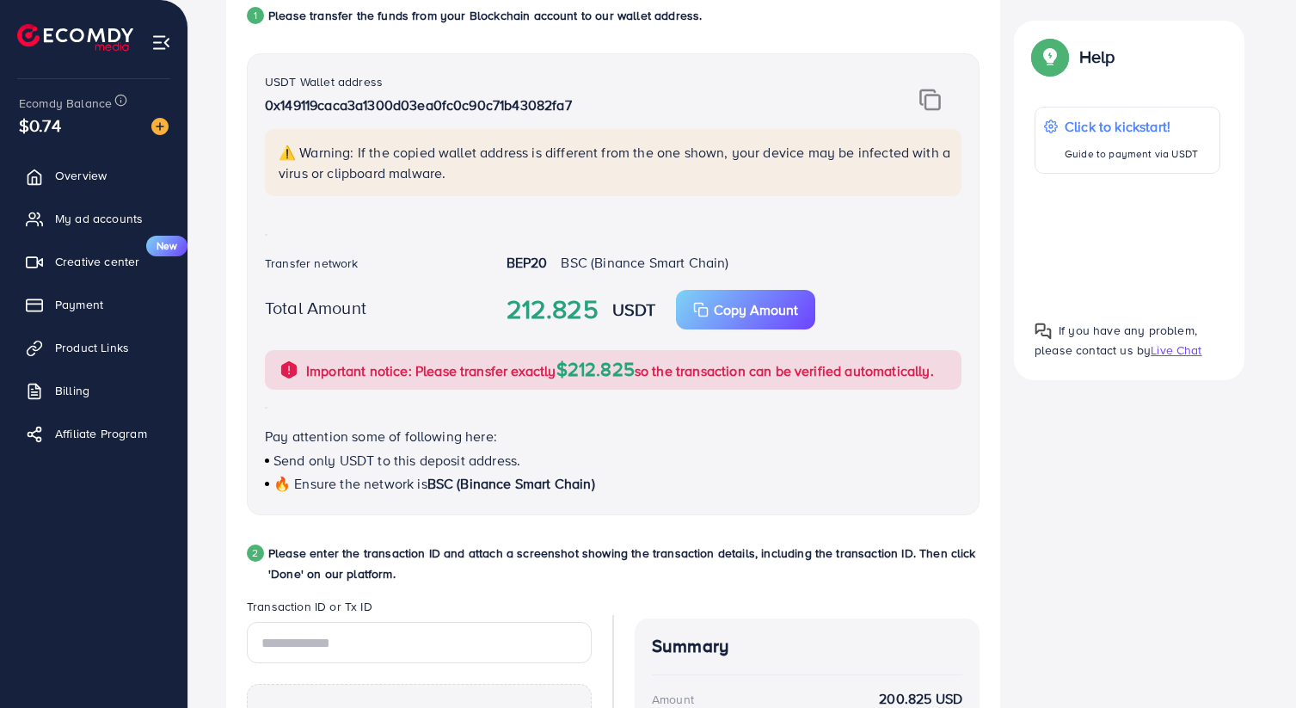
scroll to position [747, 0]
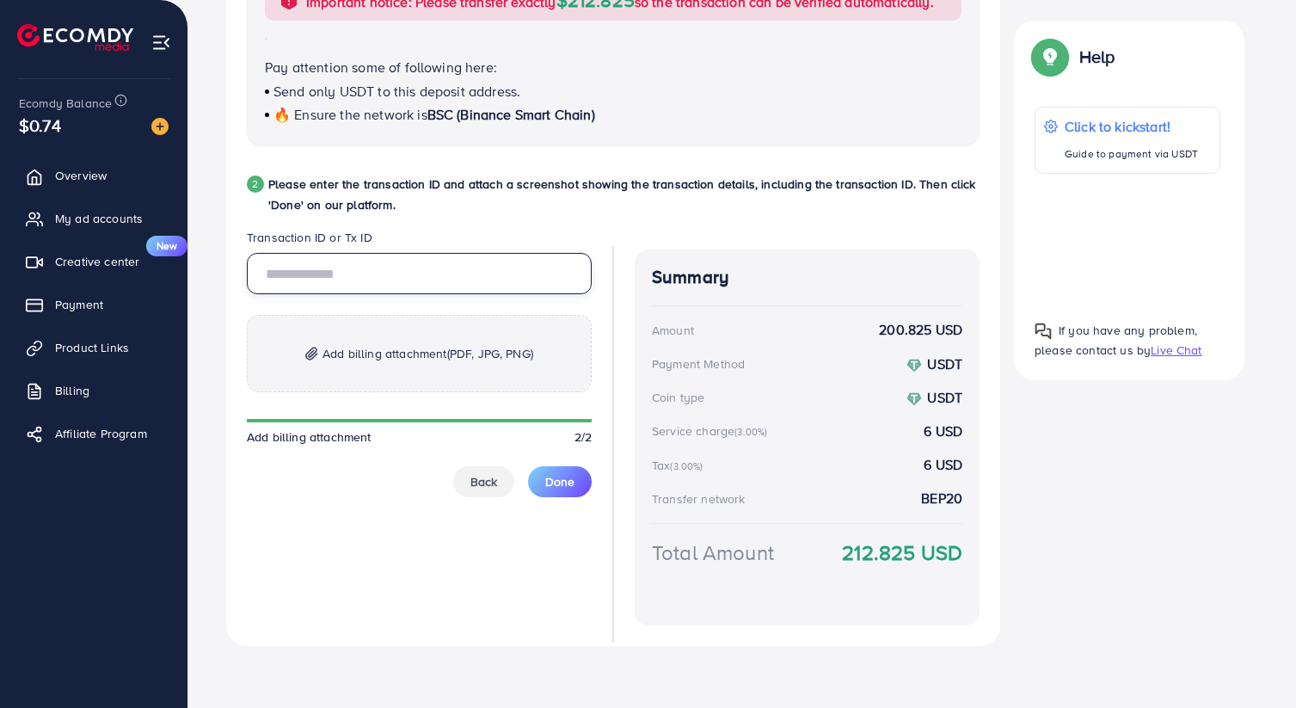
click at [385, 279] on input "text" at bounding box center [419, 273] width 345 height 41
paste input "**********"
type input "**********"
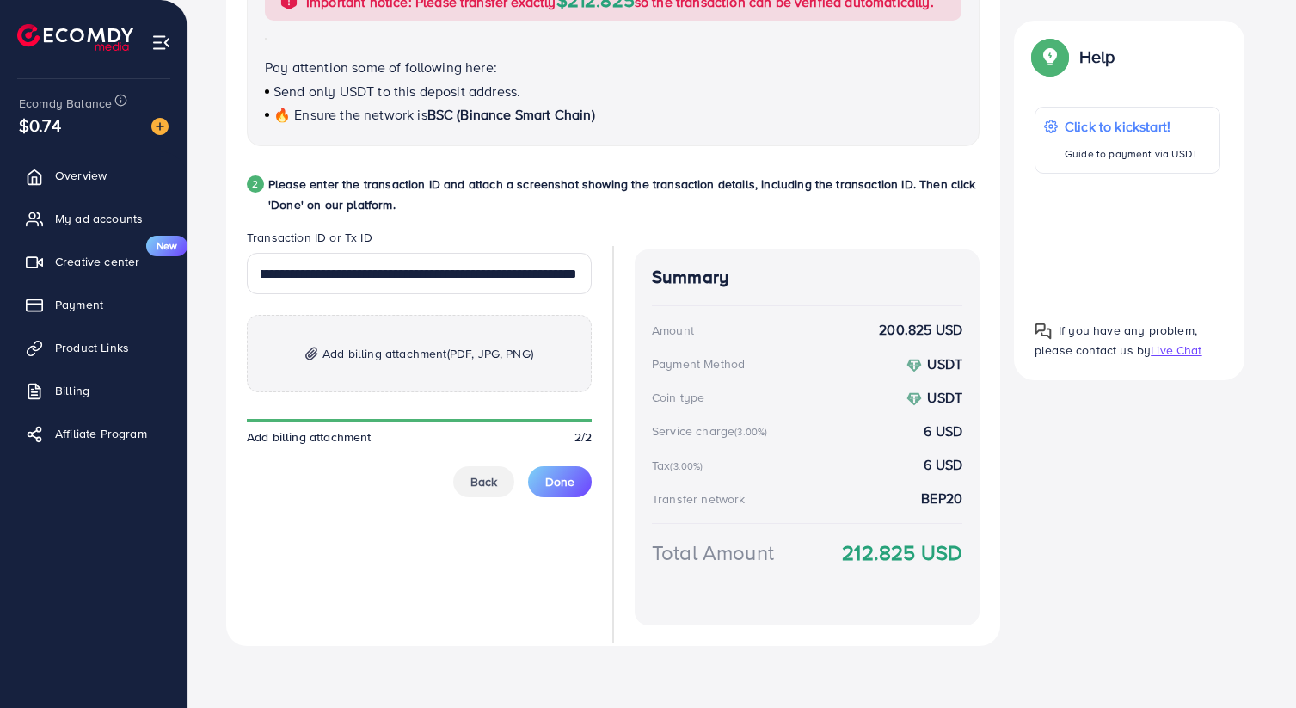
click at [417, 360] on span "Add billing attachment (PDF, JPG, PNG)" at bounding box center [427, 353] width 211 height 21
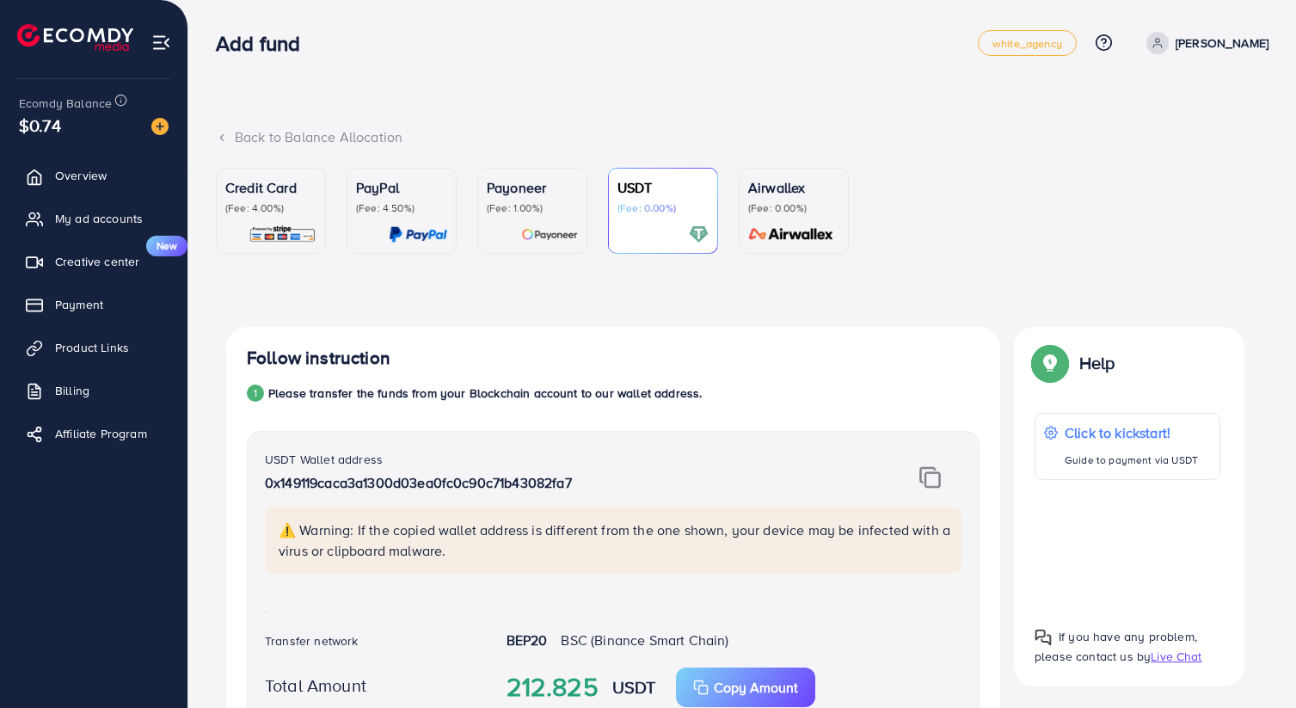
scroll to position [747, 0]
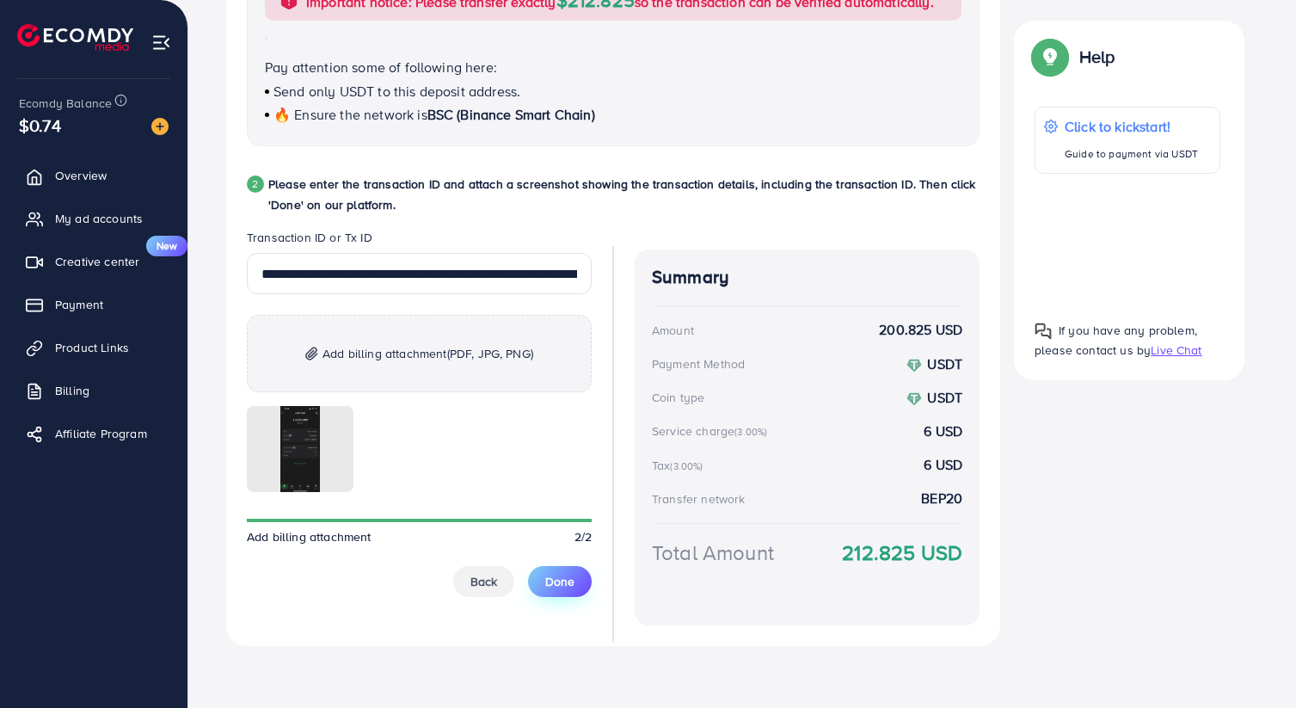
click at [566, 589] on span "Done" at bounding box center [559, 581] width 29 height 17
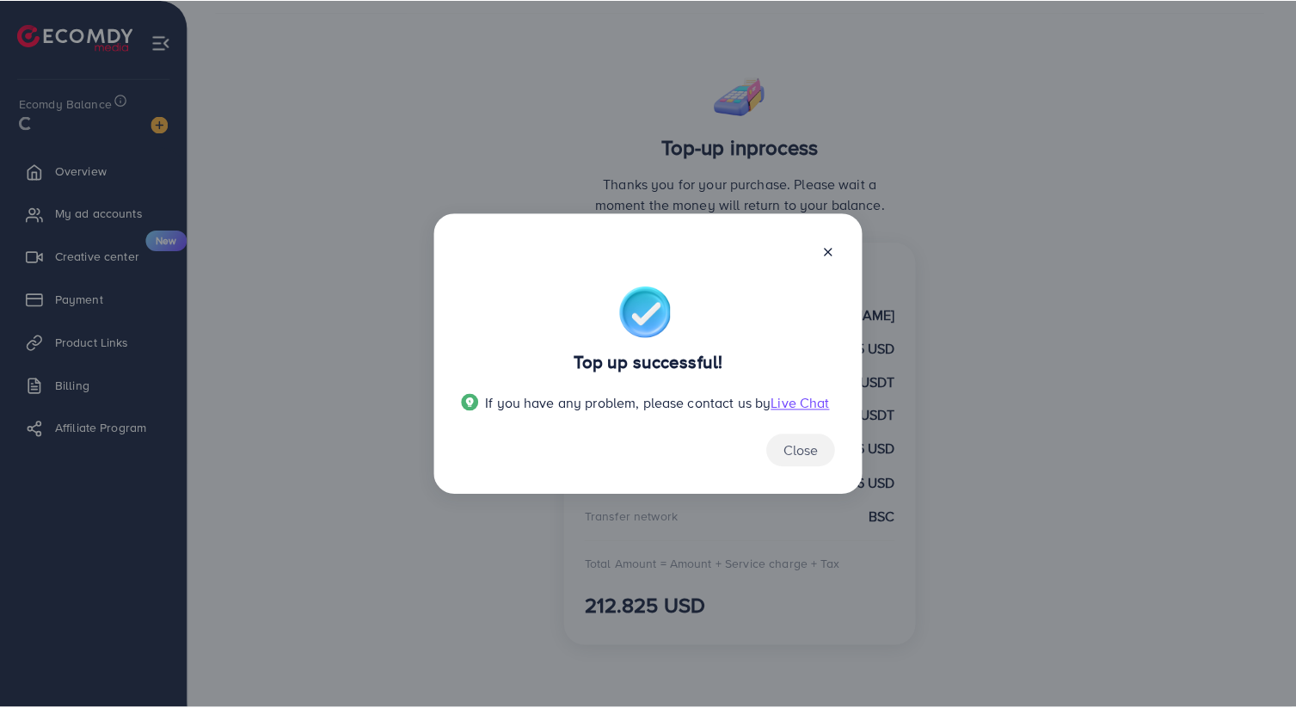
scroll to position [245, 0]
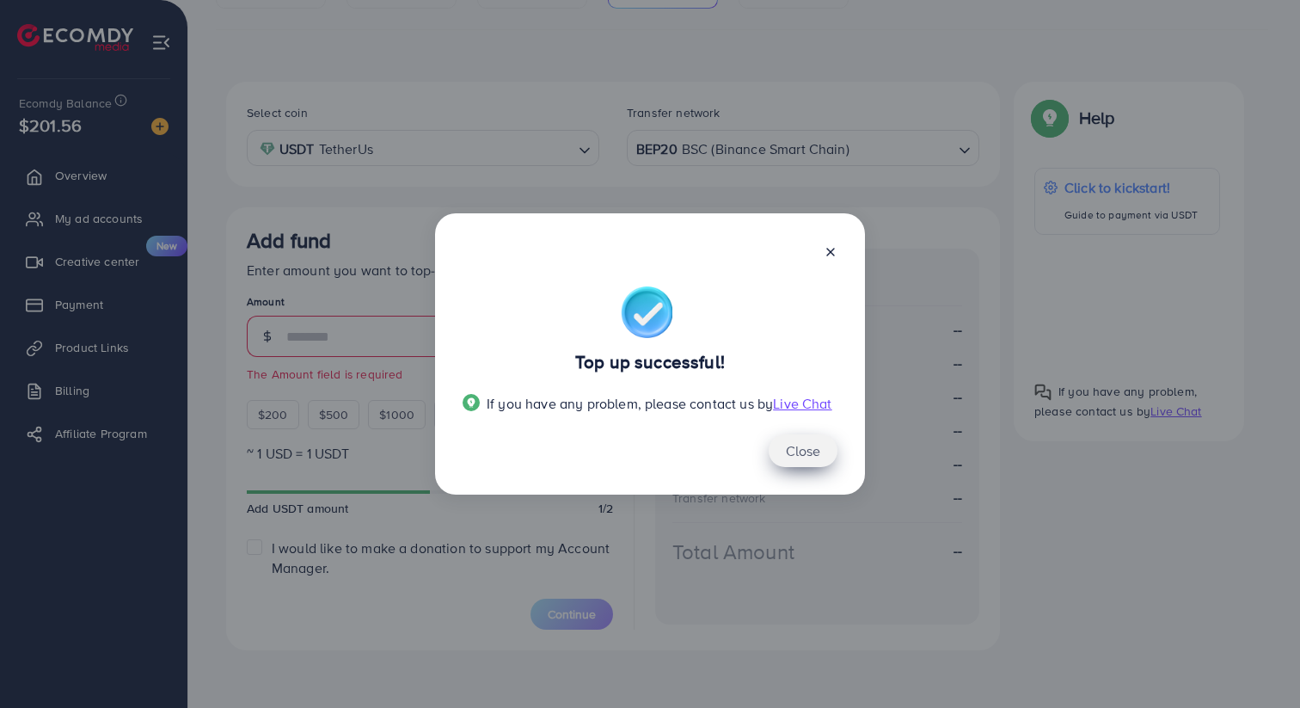
click at [807, 450] on button "Close" at bounding box center [803, 450] width 69 height 33
